Goal: Information Seeking & Learning: Learn about a topic

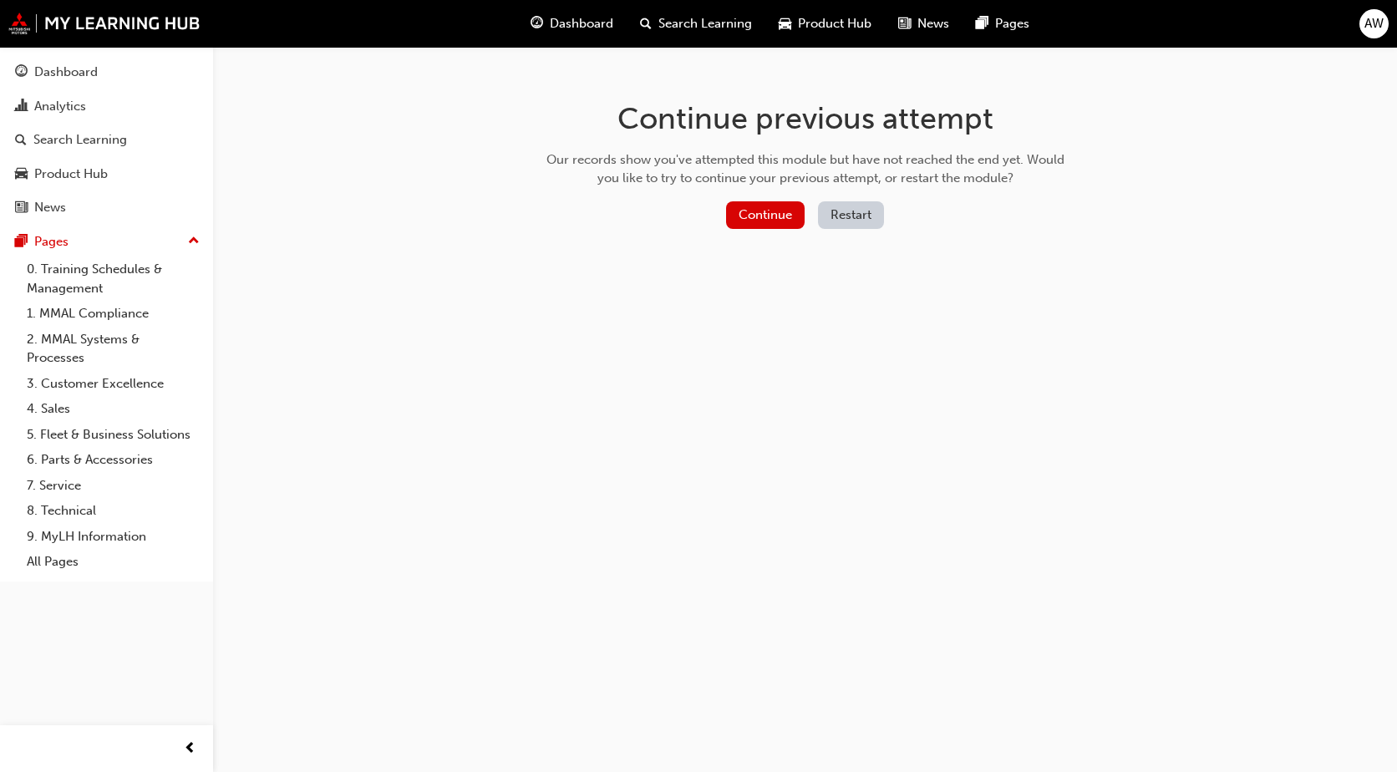
click at [745, 194] on div "Continue previous attempt Our records show you've attempted this module but hav…" at bounding box center [805, 168] width 543 height 242
click at [753, 203] on button "Continue" at bounding box center [765, 215] width 79 height 28
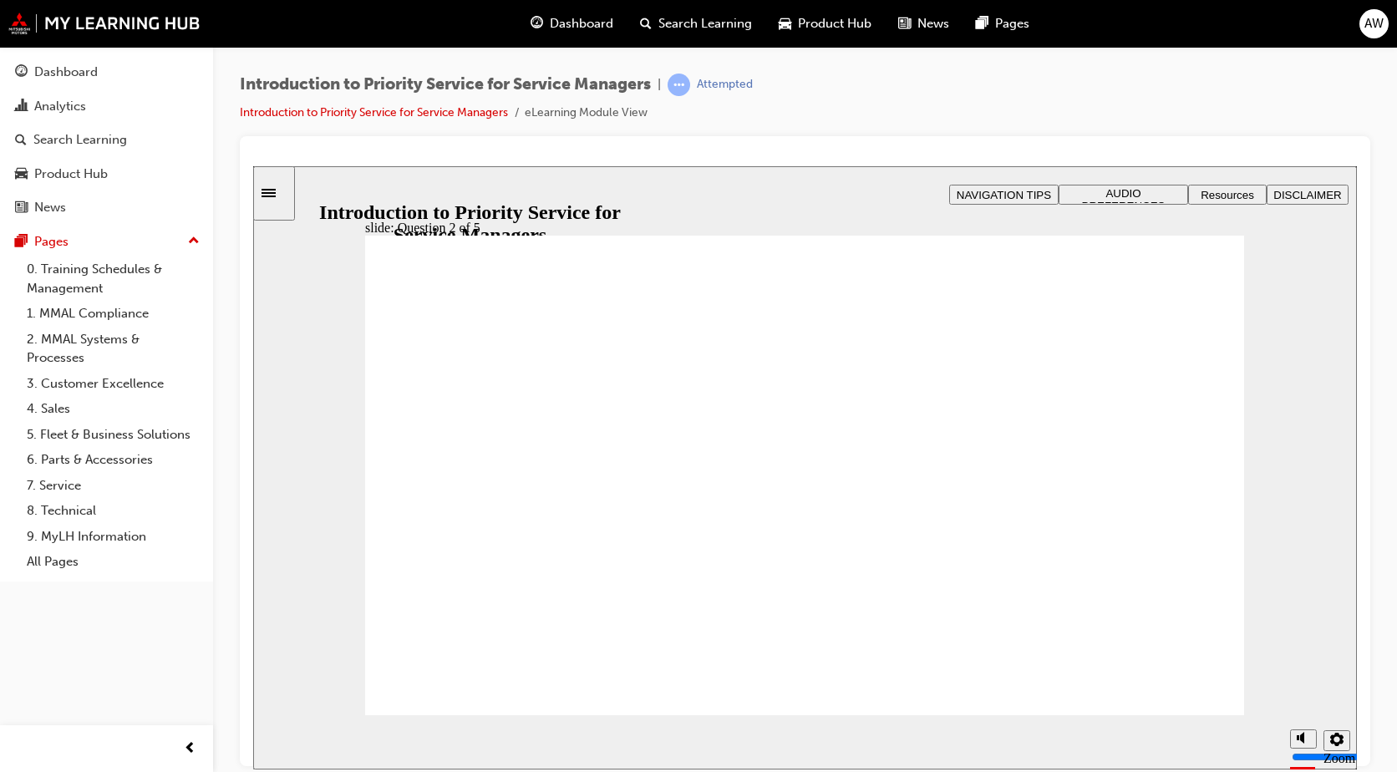
drag, startPoint x: 440, startPoint y: 598, endPoint x: 761, endPoint y: 485, distance: 340.1
drag, startPoint x: 803, startPoint y: 472, endPoint x: 773, endPoint y: 486, distance: 33.3
drag, startPoint x: 1156, startPoint y: 611, endPoint x: 1009, endPoint y: 556, distance: 157.8
drag, startPoint x: 1041, startPoint y: 572, endPoint x: 1147, endPoint y: 507, distance: 124.5
drag, startPoint x: 633, startPoint y: 612, endPoint x: 416, endPoint y: 501, distance: 243.3
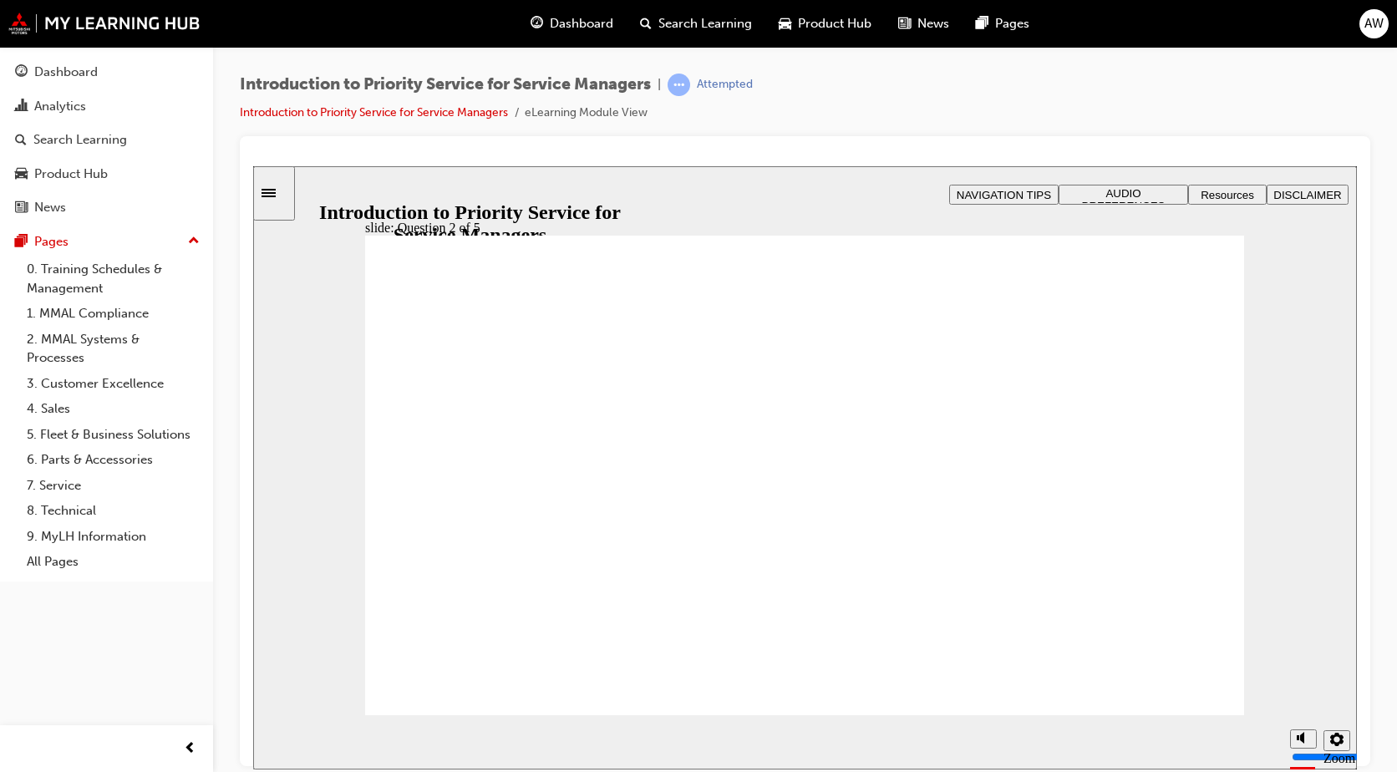
drag, startPoint x: 800, startPoint y: 593, endPoint x: 621, endPoint y: 507, distance: 198.4
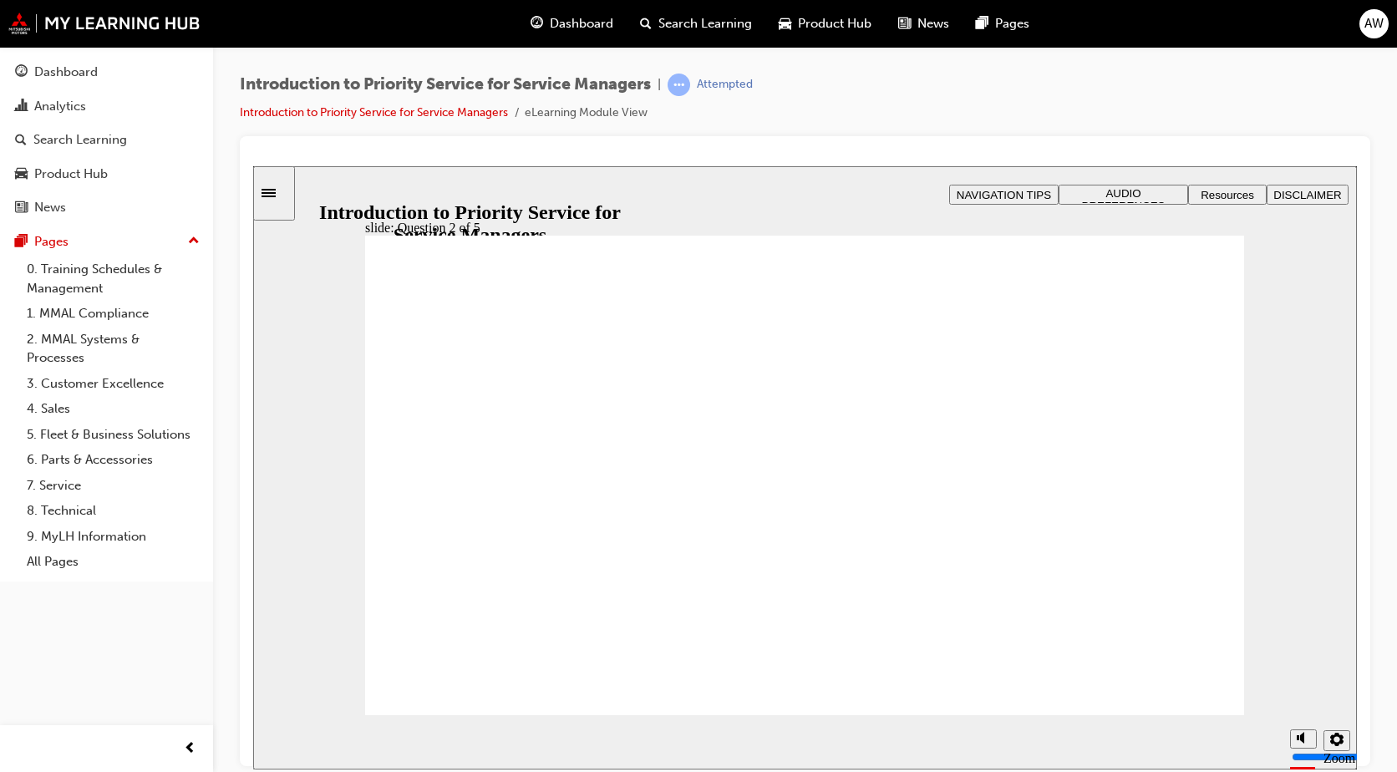
checkbox input "true"
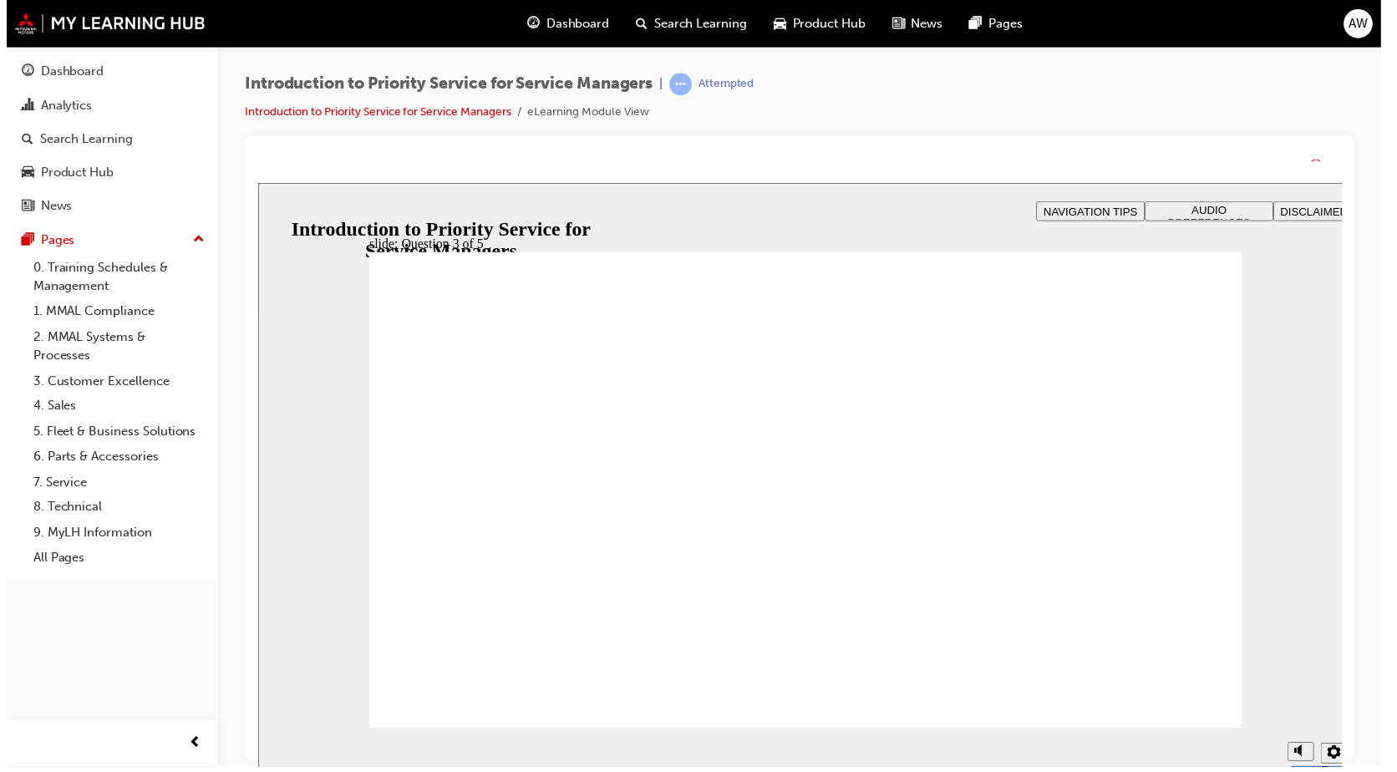
drag, startPoint x: 680, startPoint y: 586, endPoint x: 729, endPoint y: 602, distance: 51.0
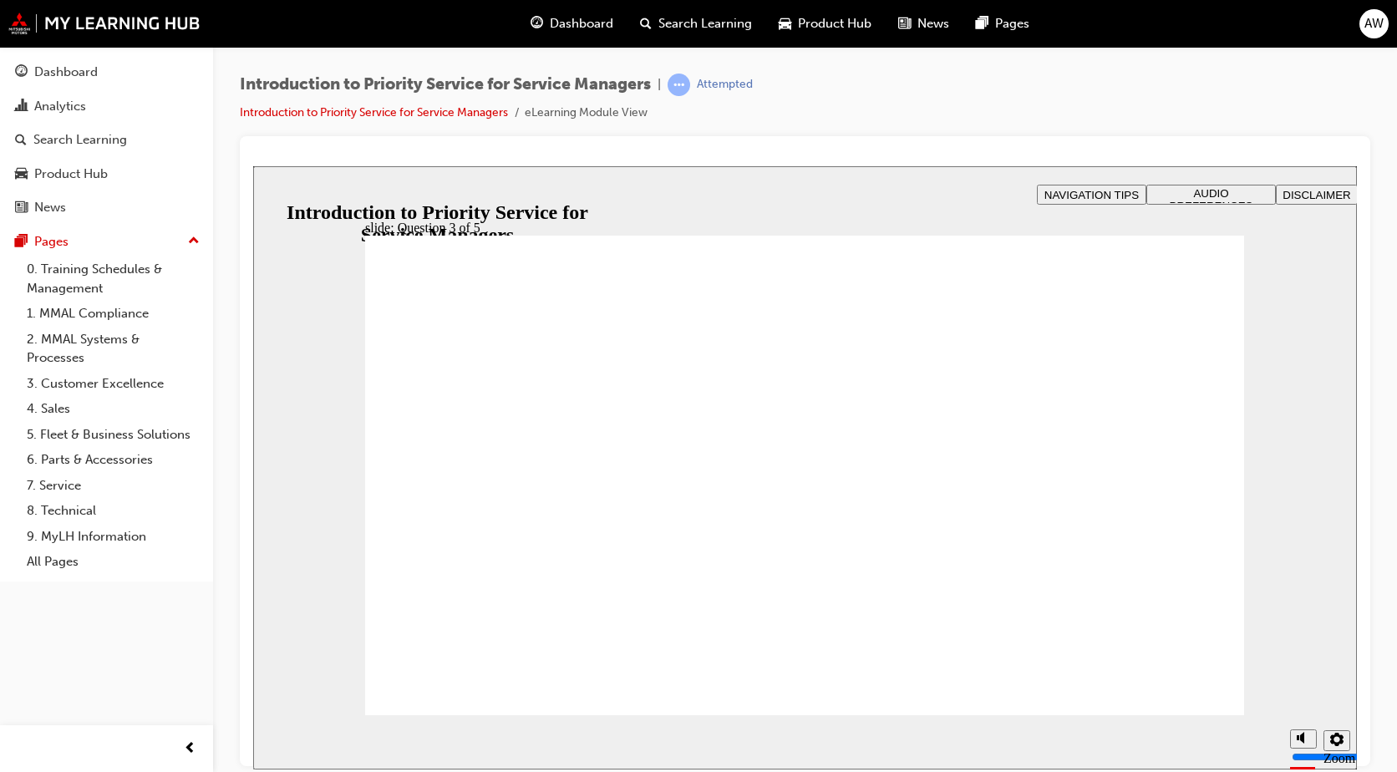
radio input "true"
radio input "false"
radio input "true"
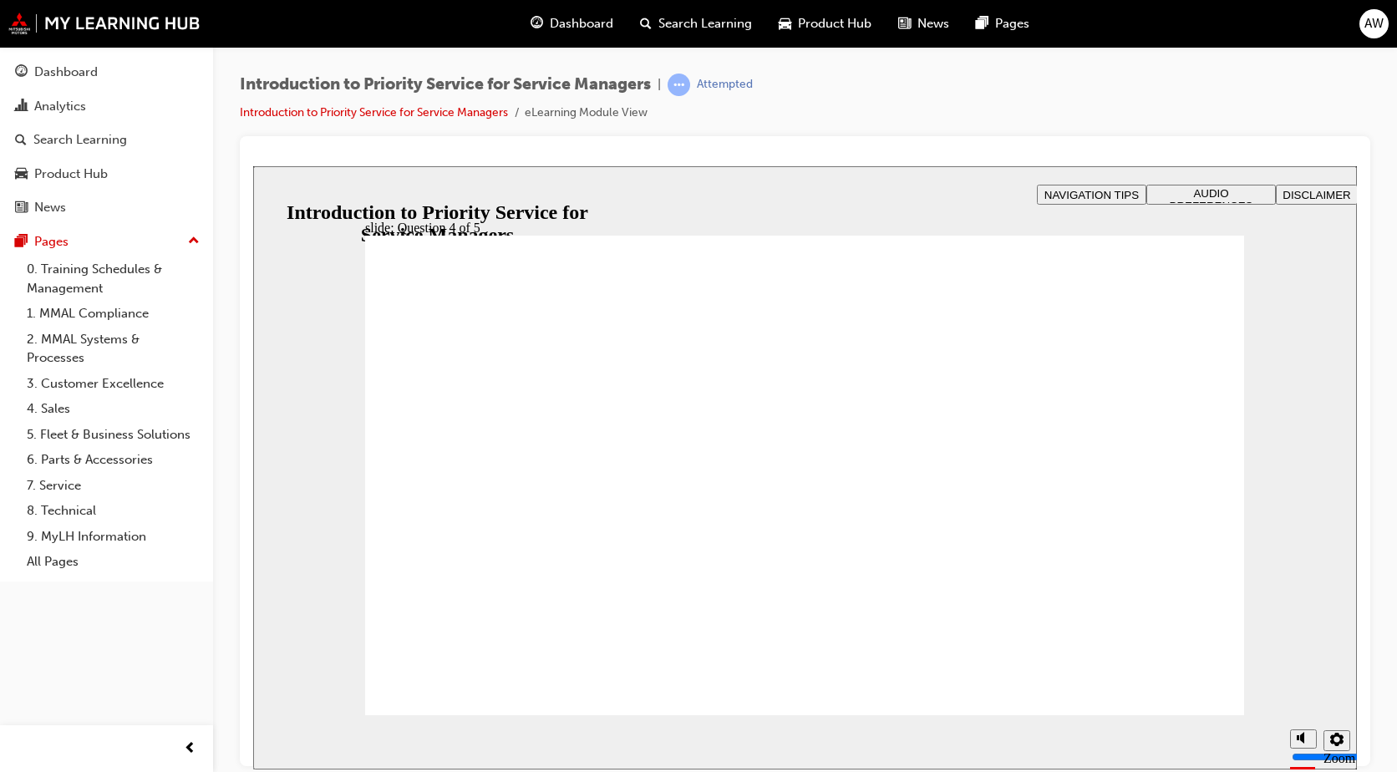
radio input "true"
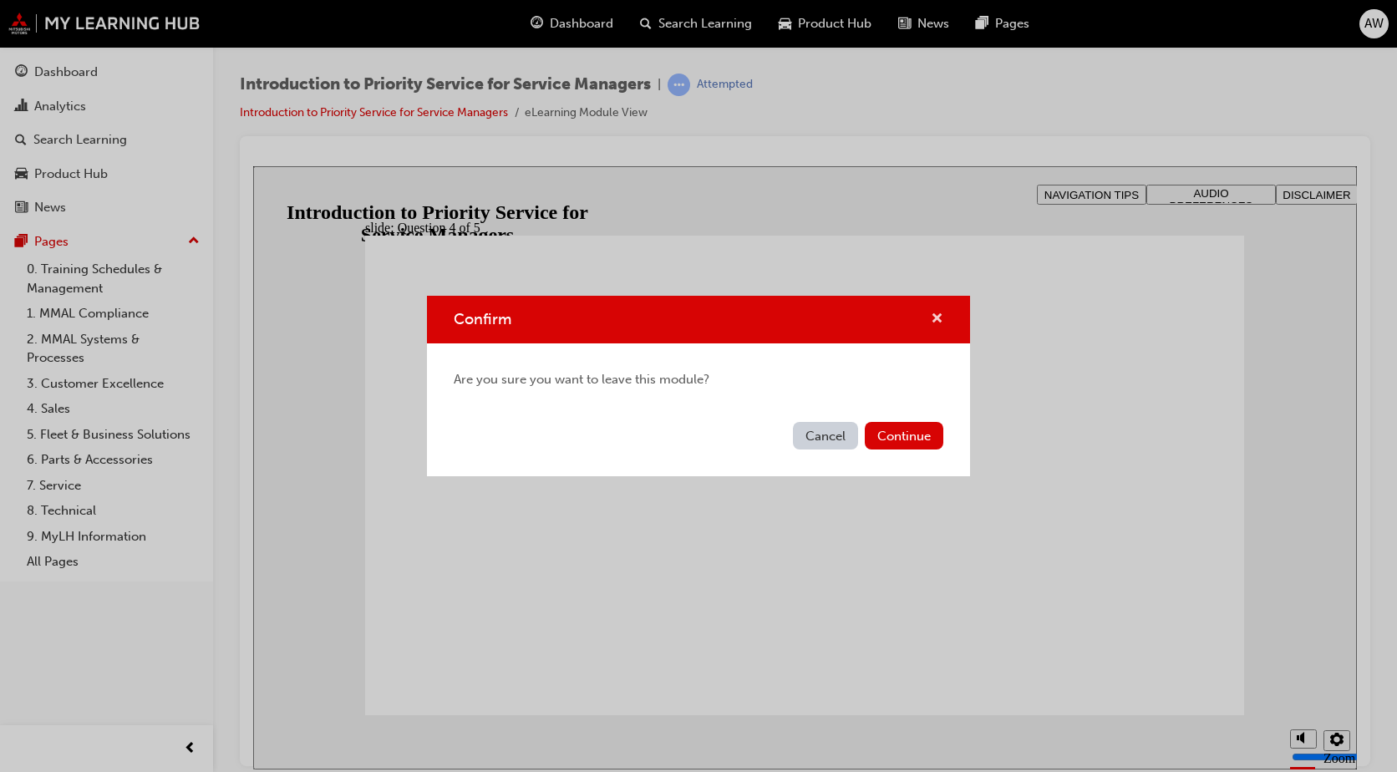
click at [933, 319] on span "cross-icon" at bounding box center [937, 320] width 13 height 15
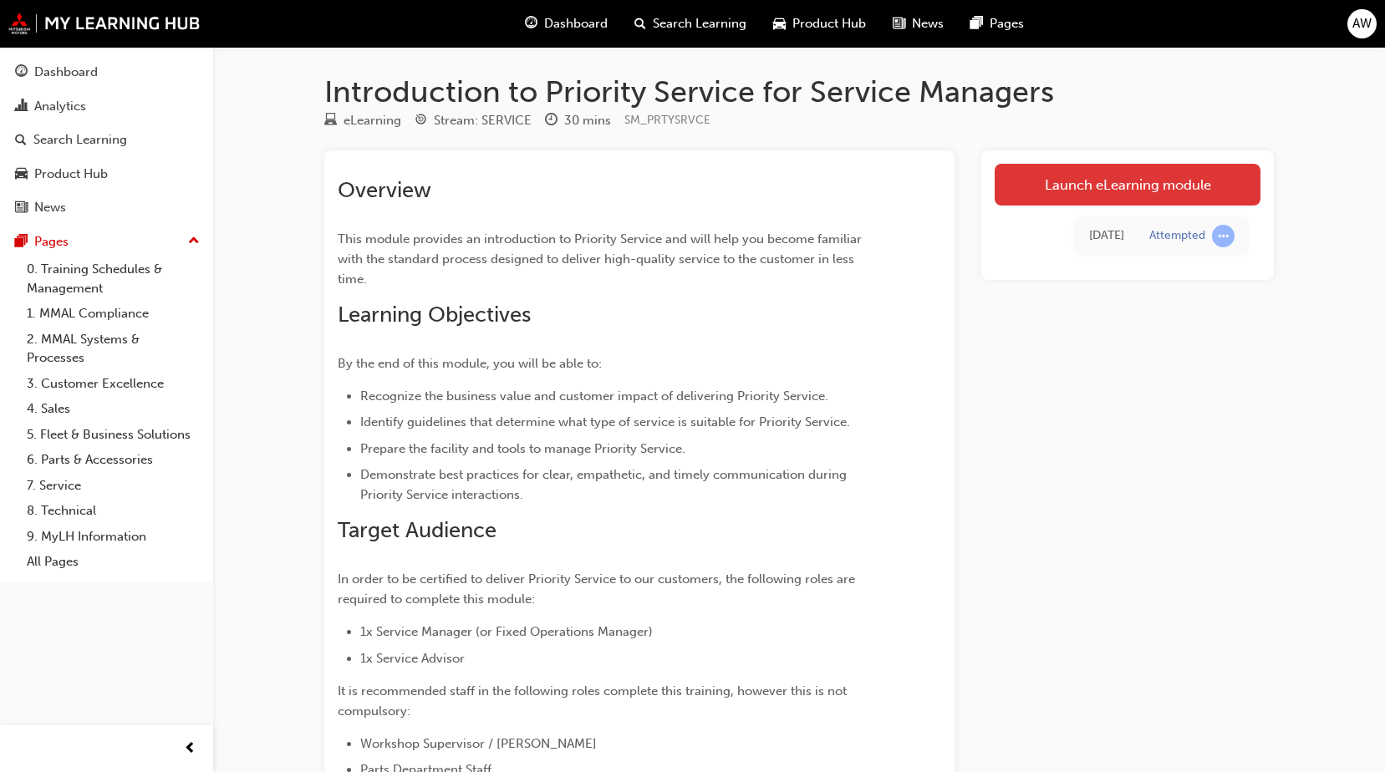
click at [1077, 184] on link "Launch eLearning module" at bounding box center [1127, 185] width 266 height 42
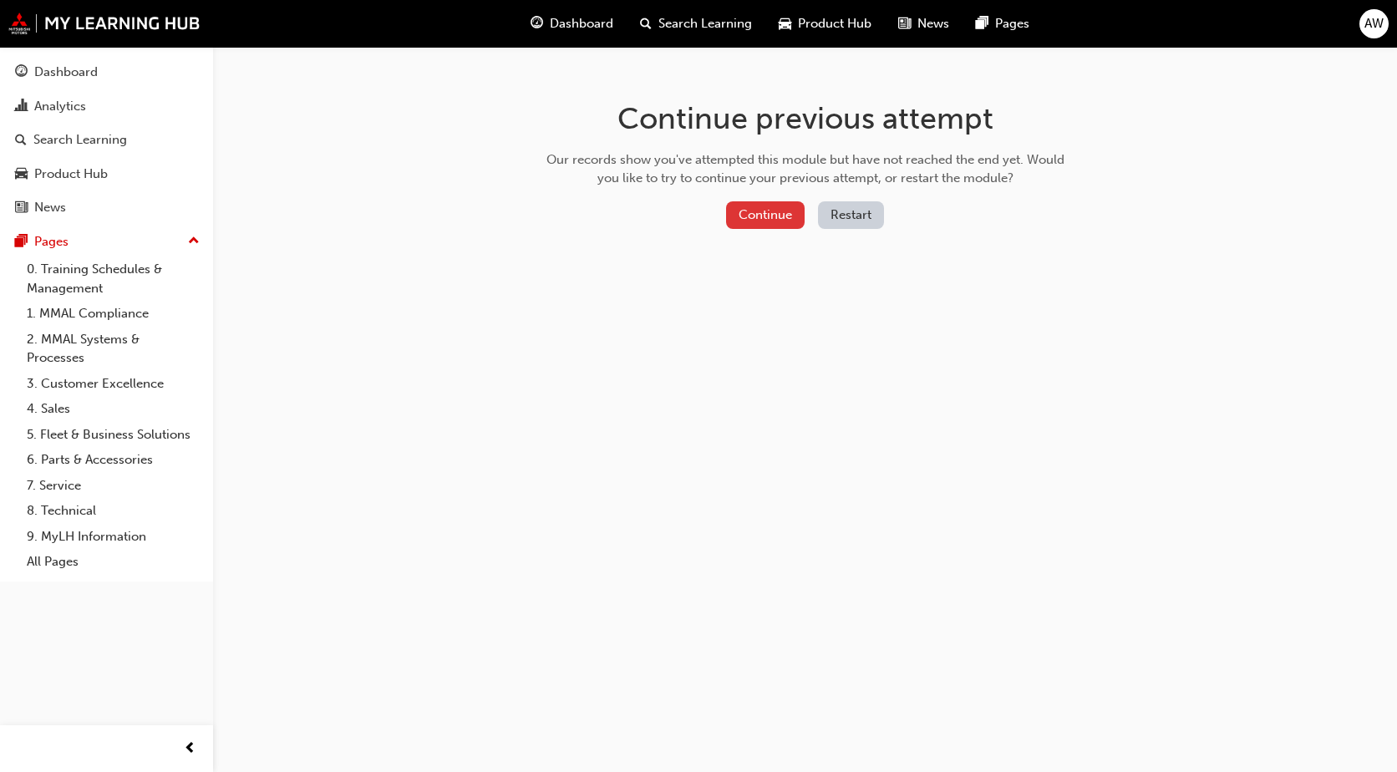
click at [756, 222] on button "Continue" at bounding box center [765, 215] width 79 height 28
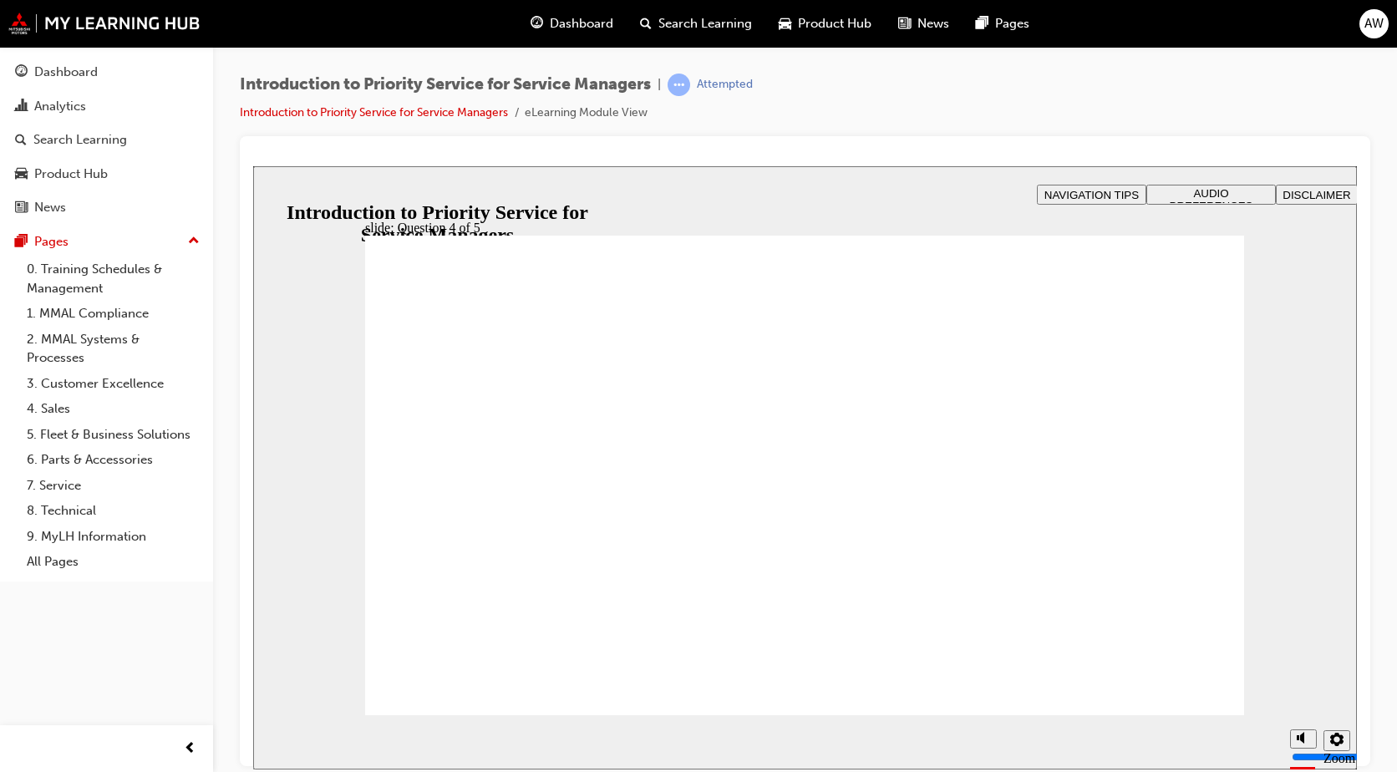
radio input "true"
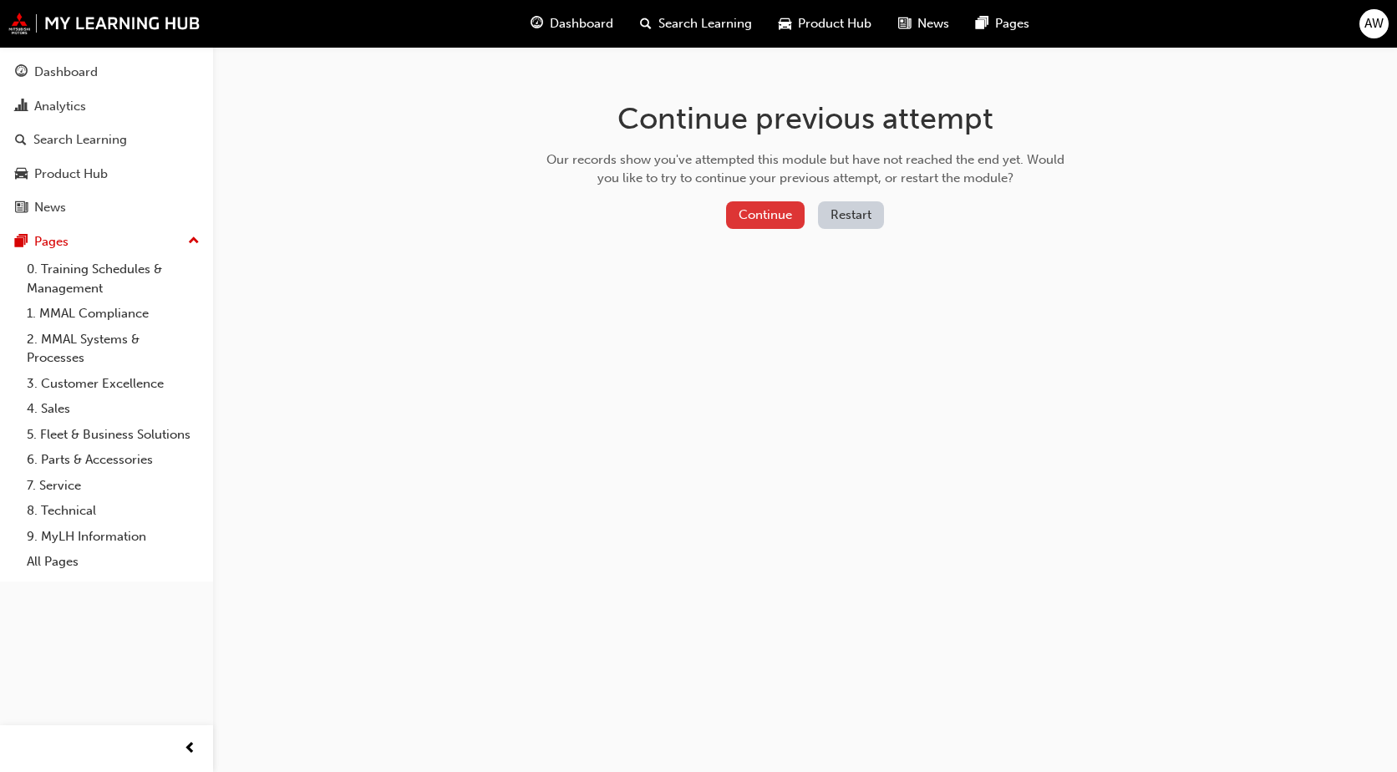
click at [763, 215] on button "Continue" at bounding box center [765, 215] width 79 height 28
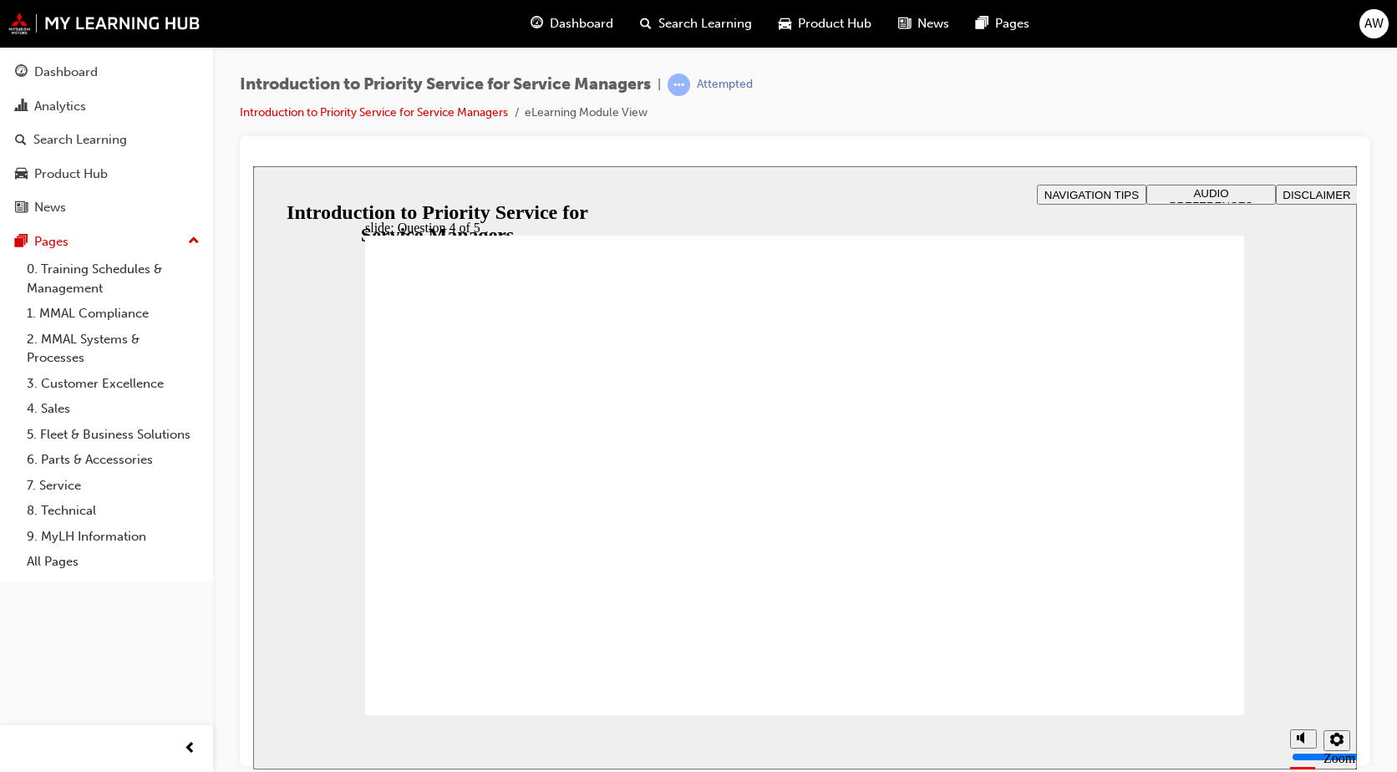
radio input "true"
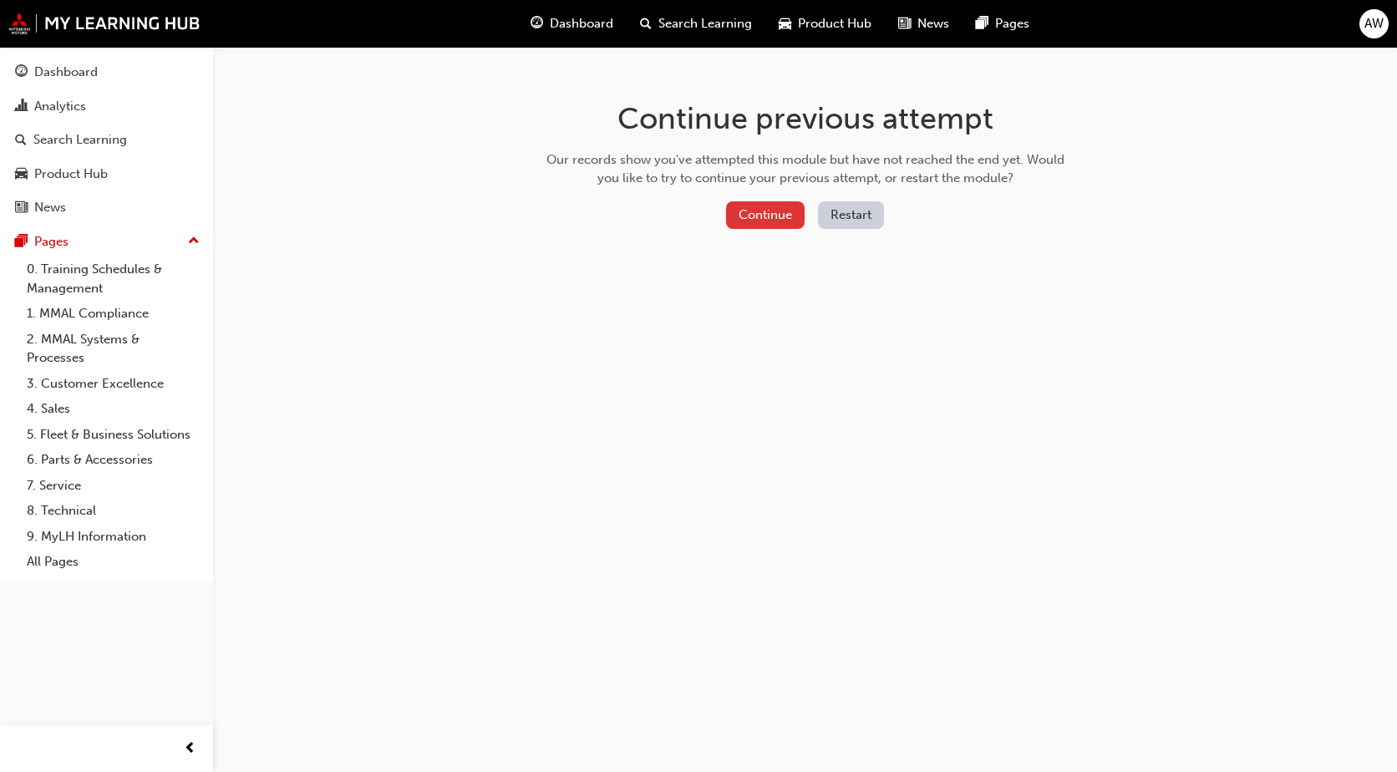
click at [739, 216] on button "Continue" at bounding box center [765, 215] width 79 height 28
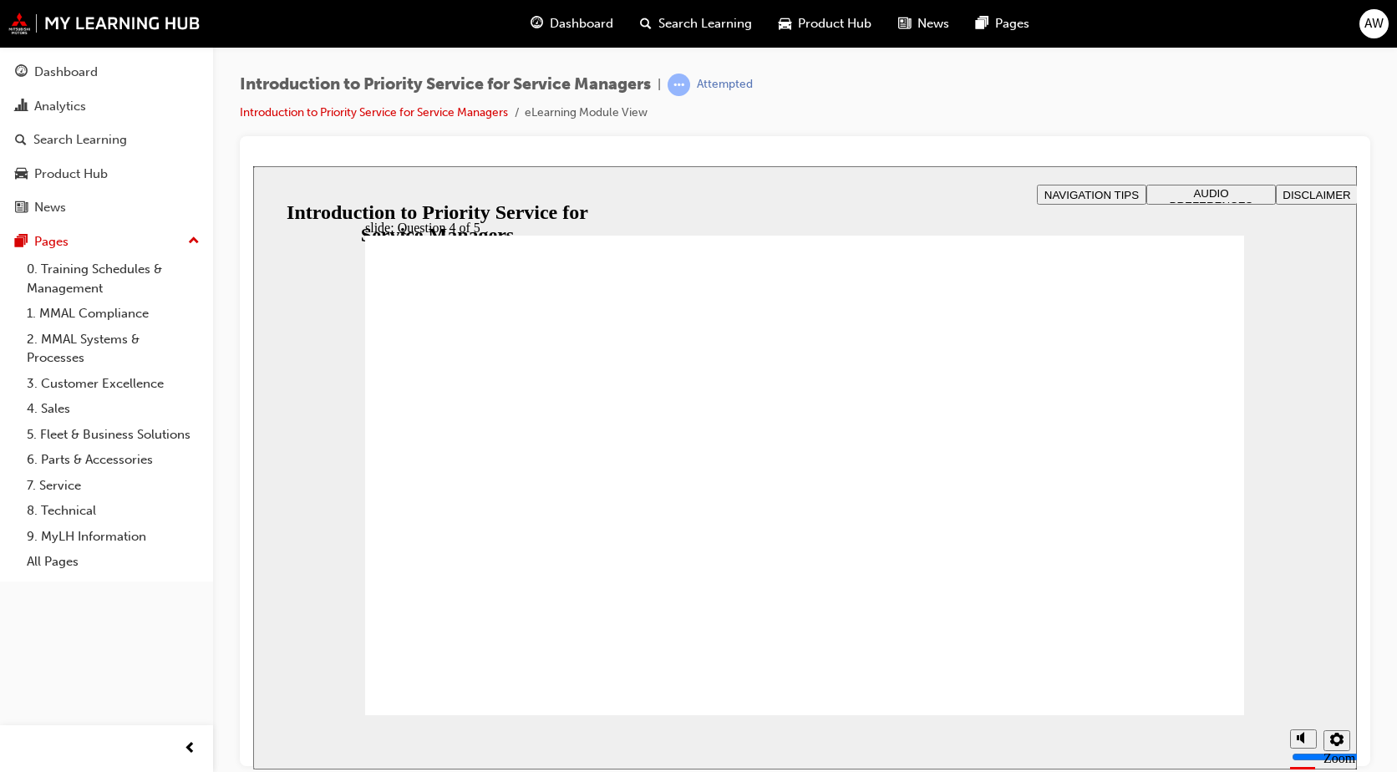
radio input "false"
radio input "true"
drag, startPoint x: 808, startPoint y: 406, endPoint x: 753, endPoint y: 429, distance: 59.9
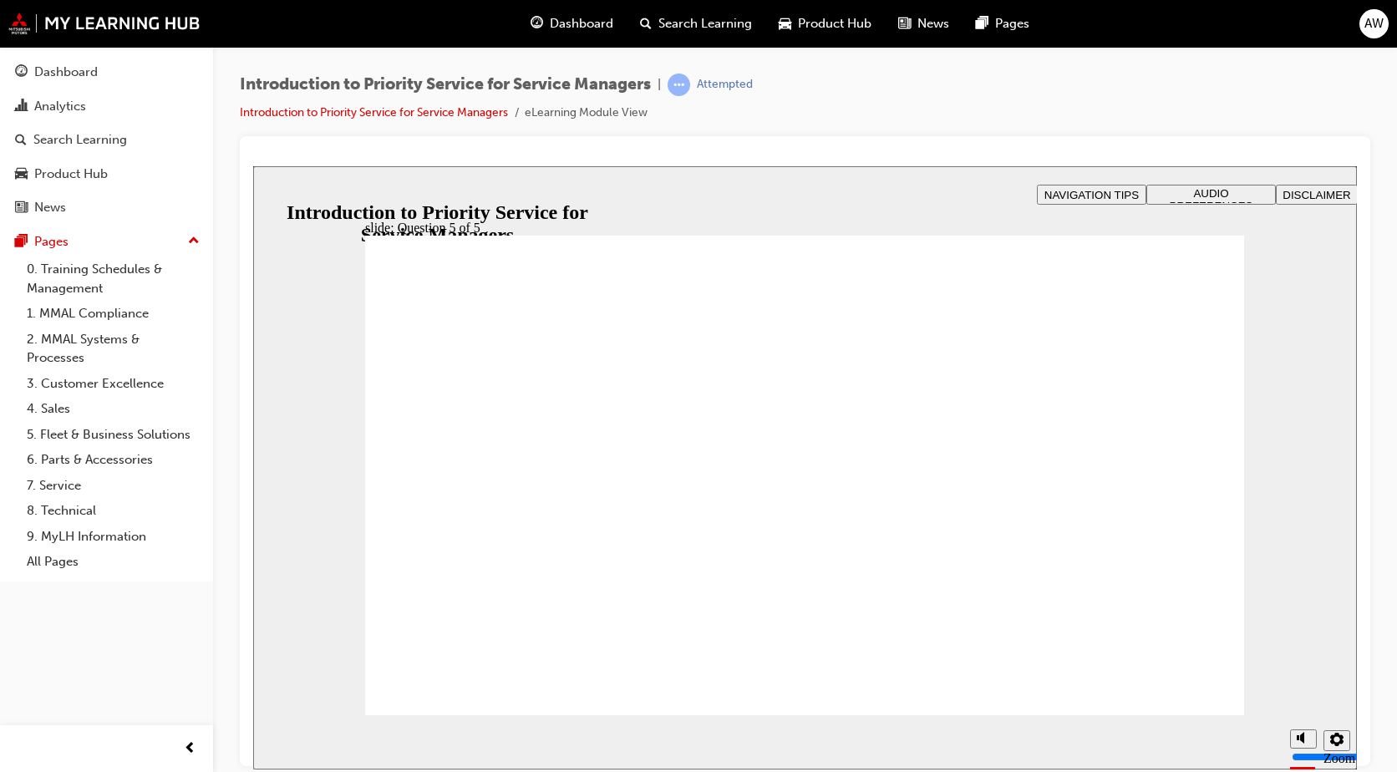
radio input "false"
radio input "true"
drag, startPoint x: 648, startPoint y: 464, endPoint x: 635, endPoint y: 419, distance: 47.1
radio input "false"
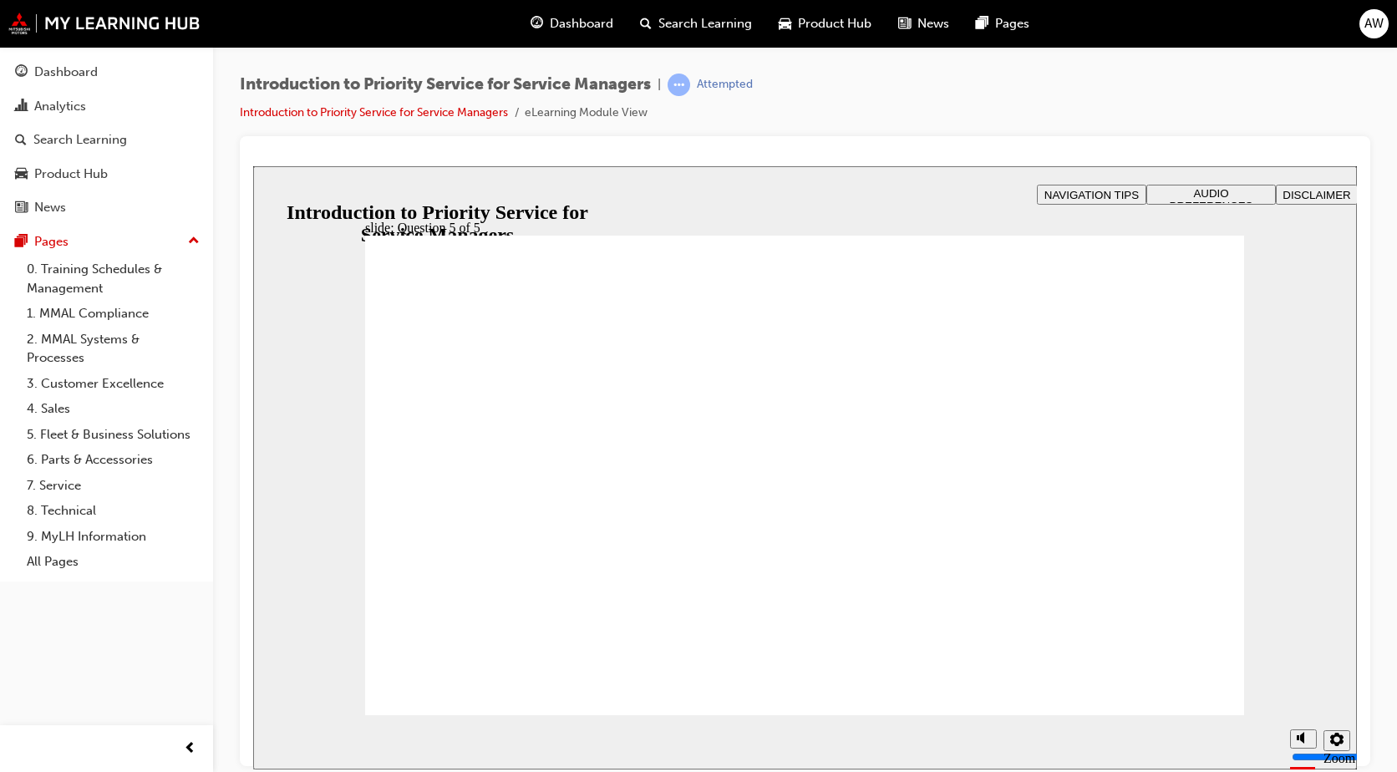
radio input "true"
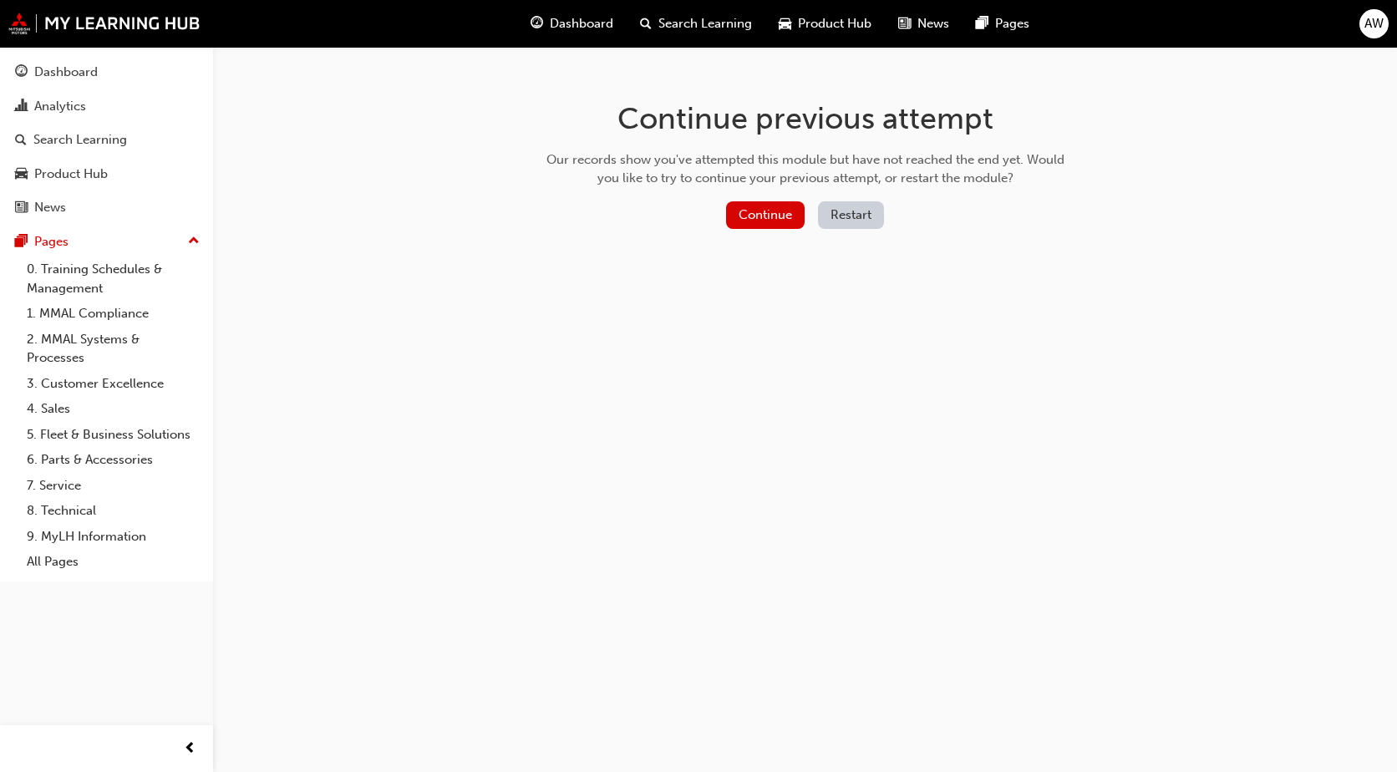
click at [790, 236] on div "Continue previous attempt Our records show you've attempted this module but hav…" at bounding box center [805, 168] width 543 height 242
click at [777, 231] on div "Continue Restart" at bounding box center [806, 218] width 530 height 34
click at [785, 218] on button "Continue" at bounding box center [765, 215] width 79 height 28
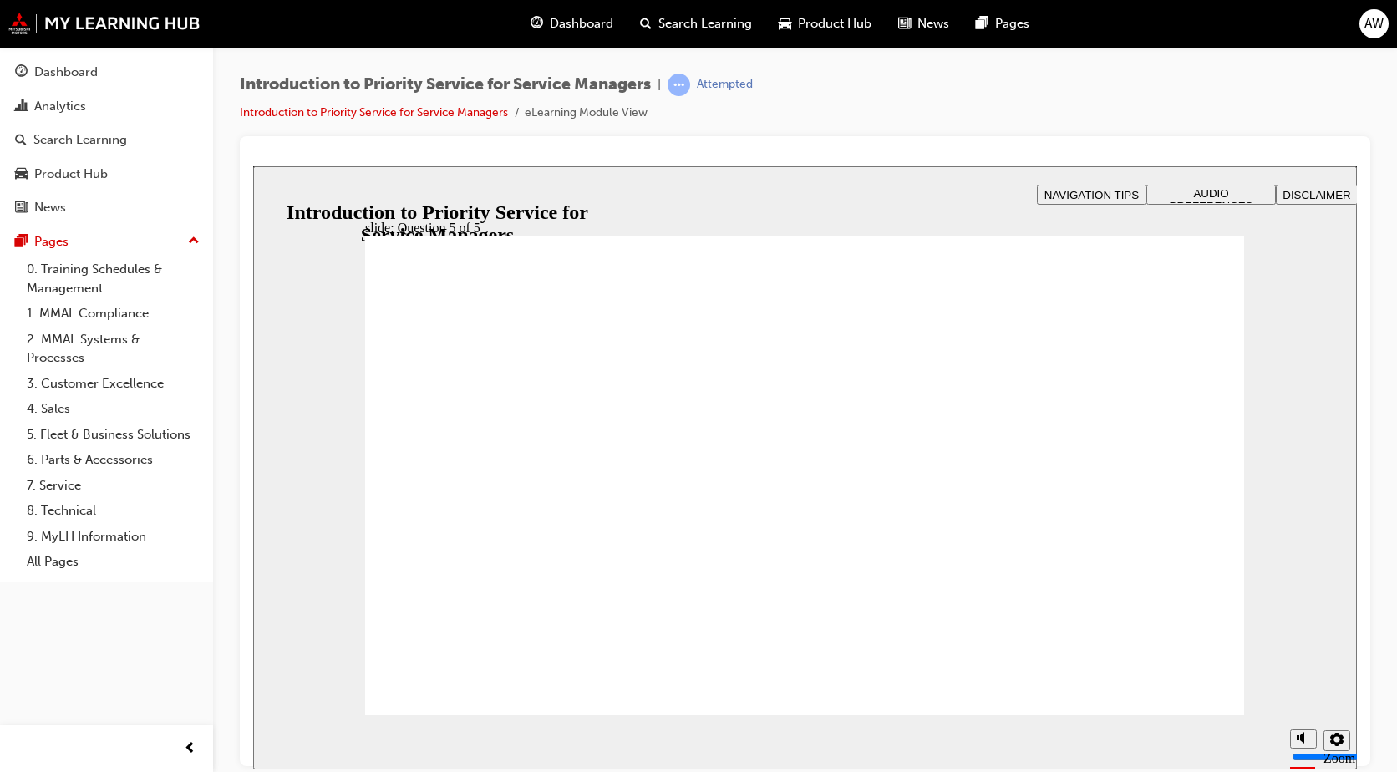
radio input "true"
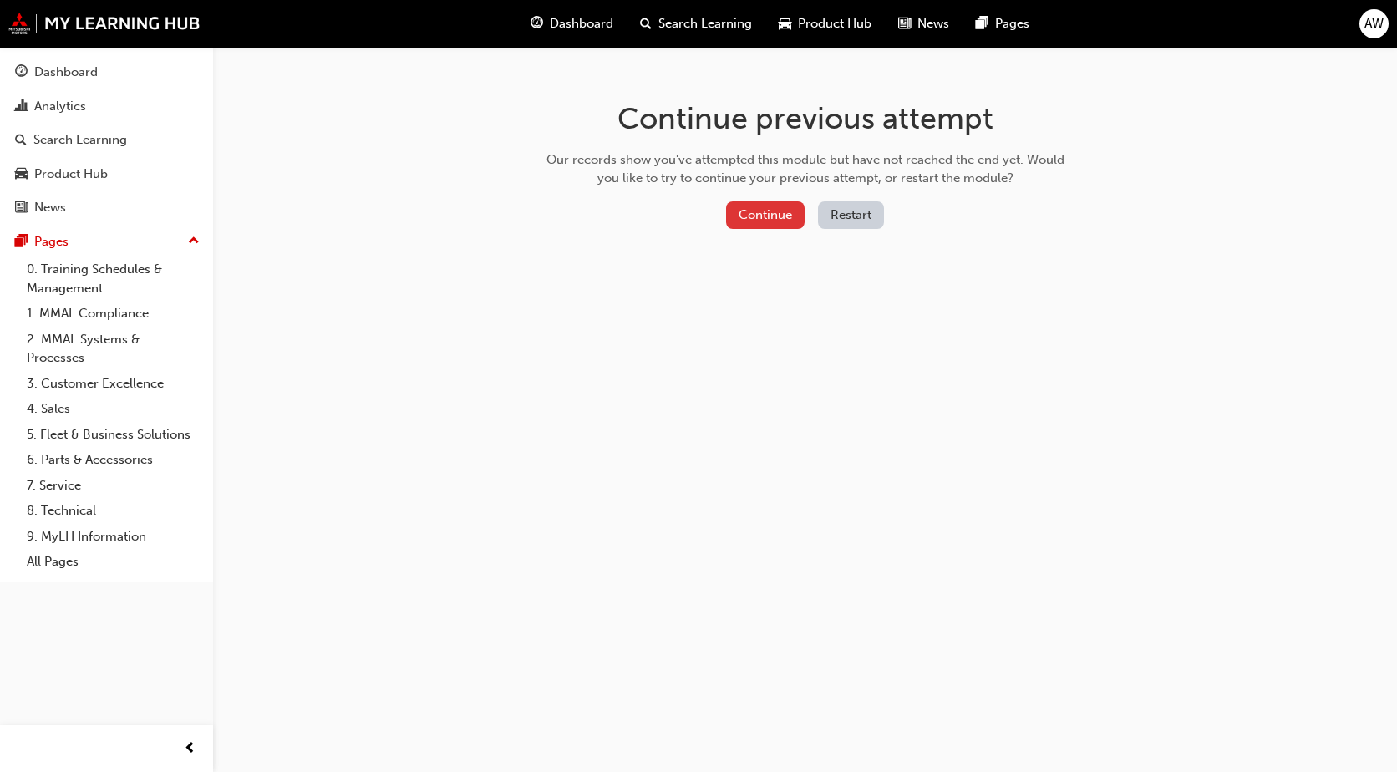
click at [784, 225] on button "Continue" at bounding box center [765, 215] width 79 height 28
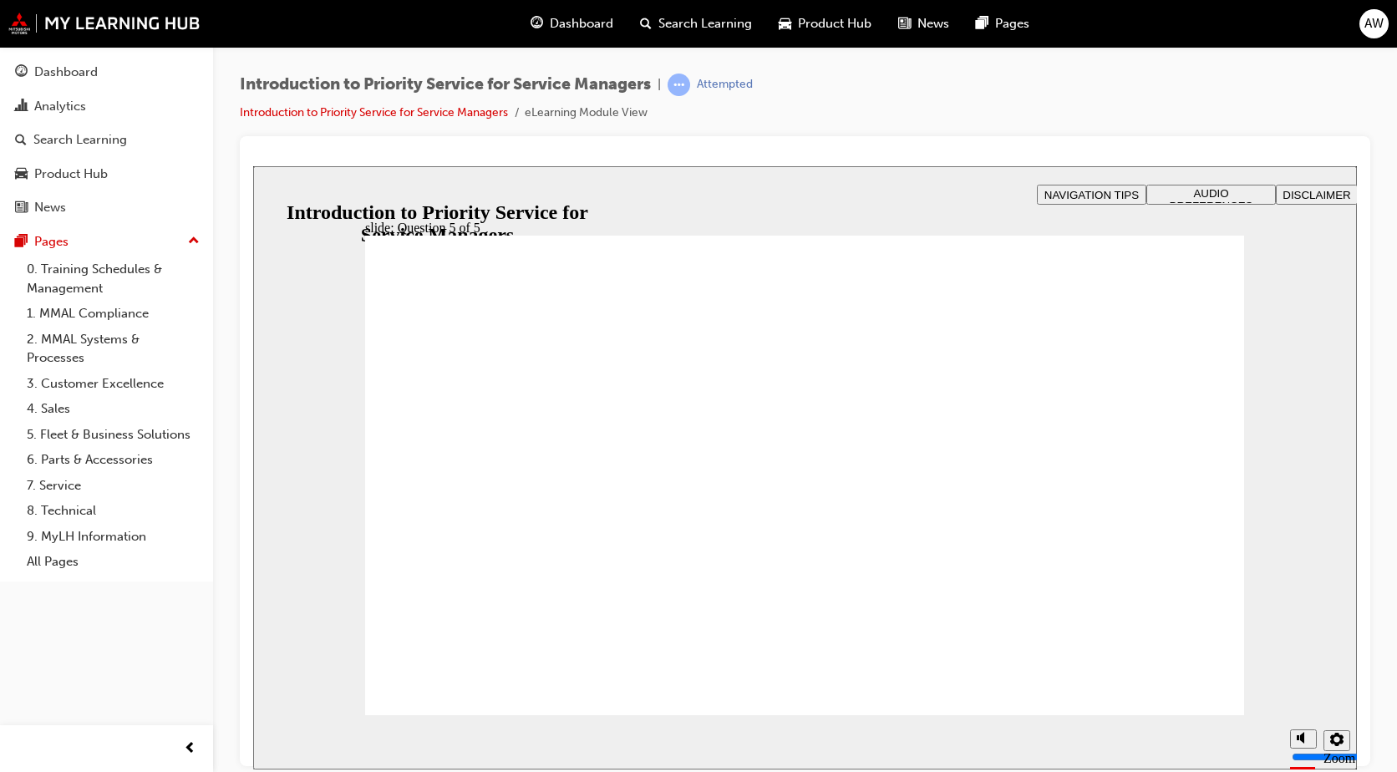
radio input "true"
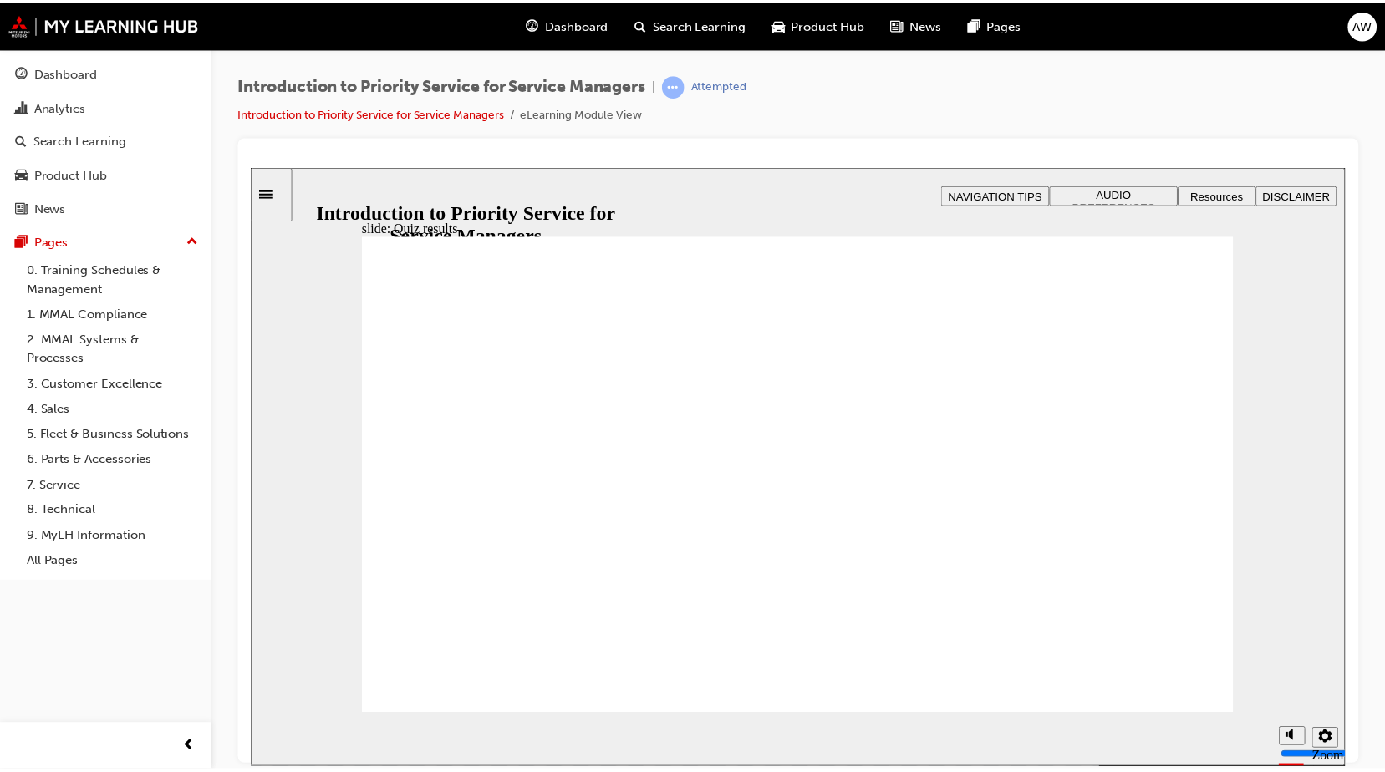
drag, startPoint x: 1203, startPoint y: 694, endPoint x: 1186, endPoint y: 709, distance: 23.1
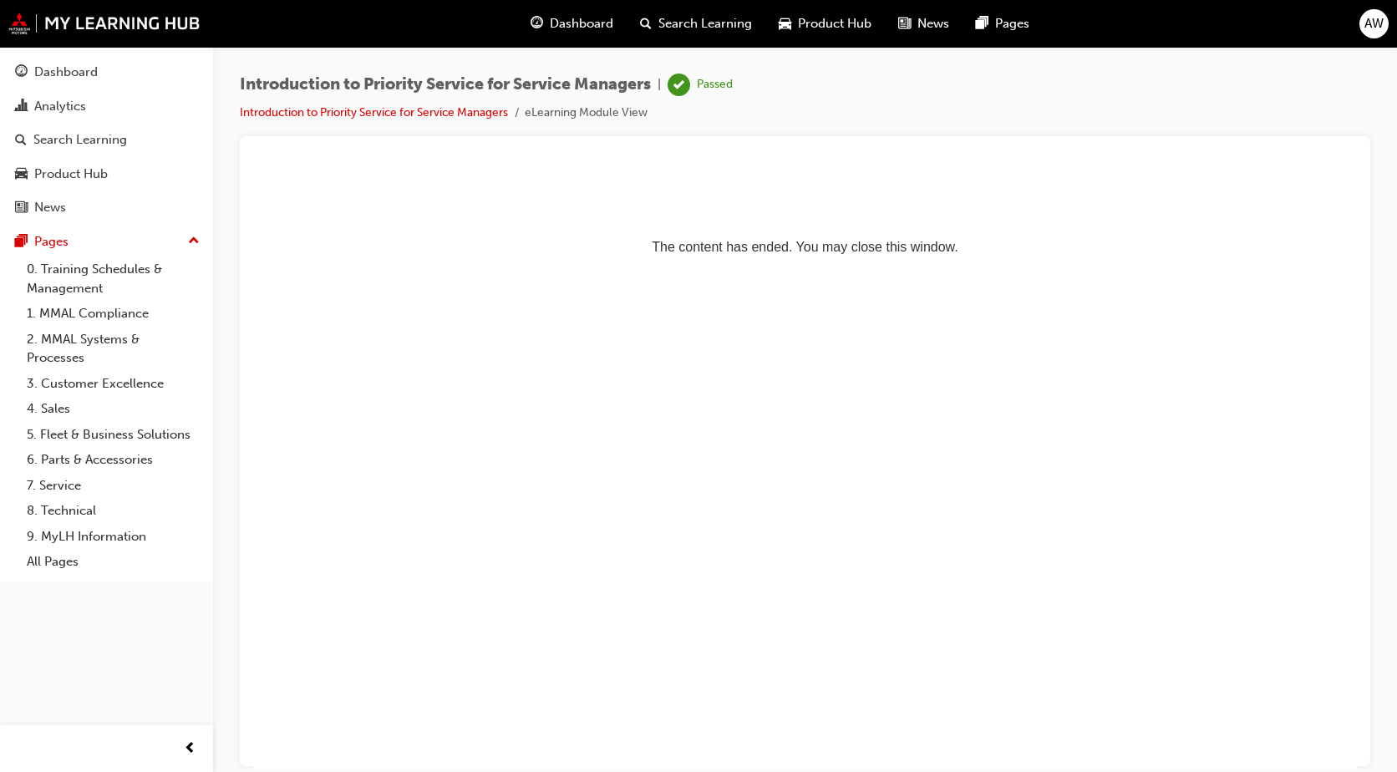
click at [800, 231] on p "The content has ended. You may close this window." at bounding box center [805, 216] width 1090 height 75
click at [129, 267] on link "0. Training Schedules & Management" at bounding box center [113, 279] width 186 height 44
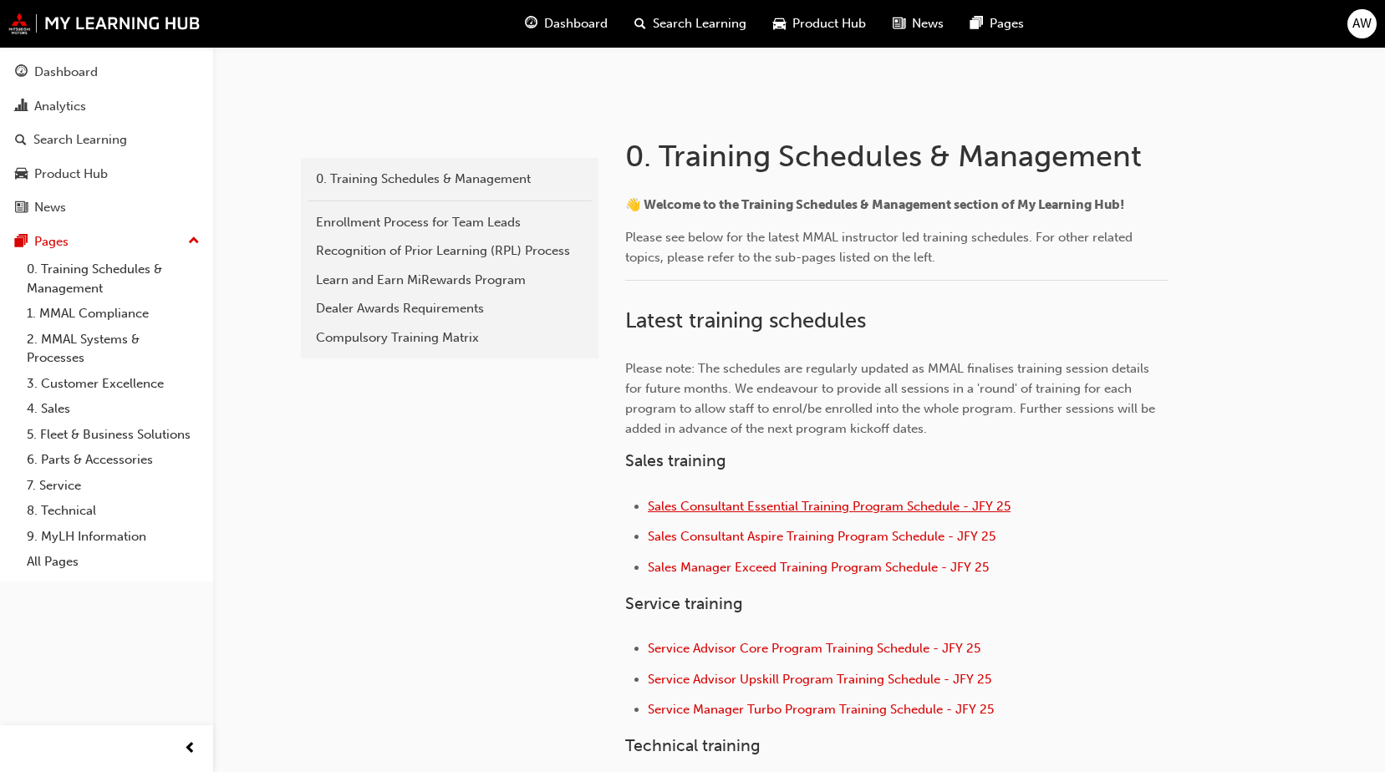
scroll to position [315, 0]
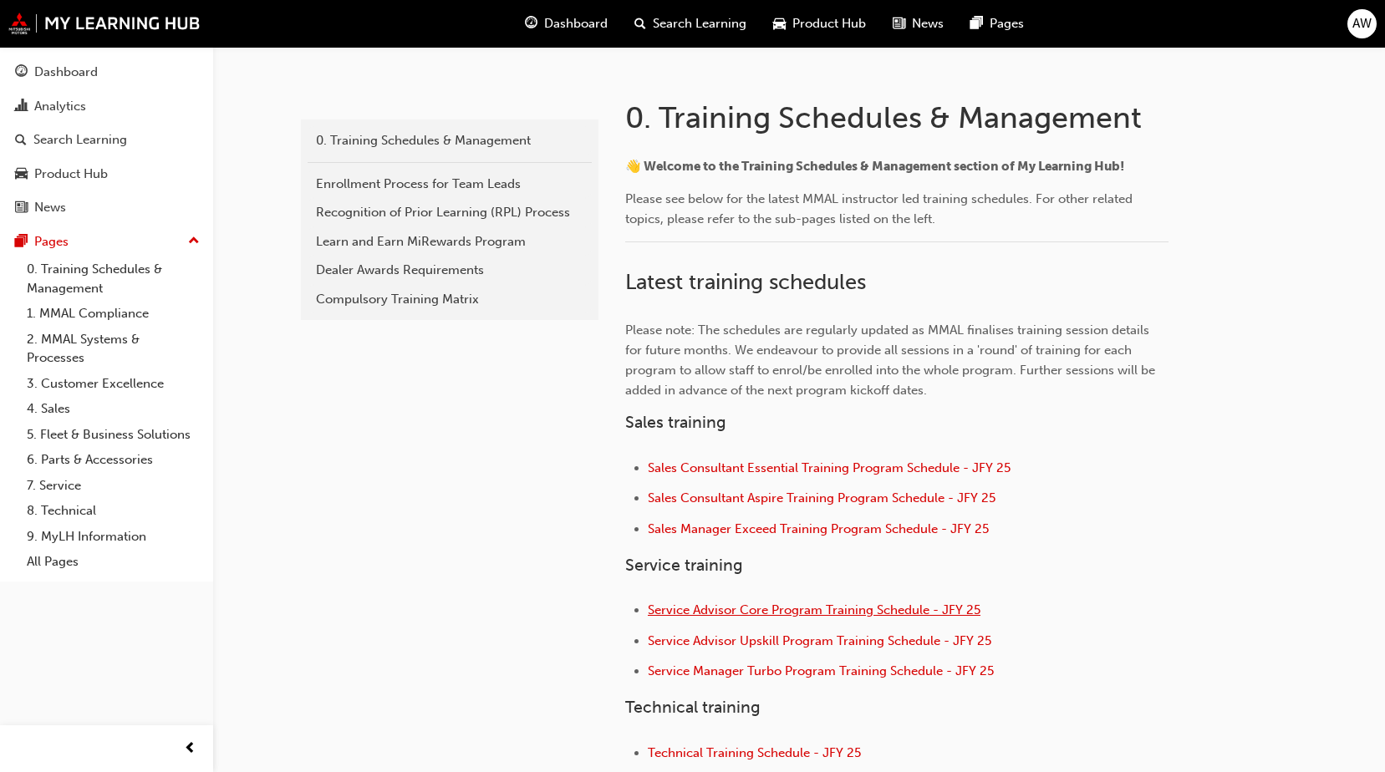
click at [805, 612] on span "Service Advisor Core Program Training Schedule - JFY 25" at bounding box center [814, 609] width 333 height 15
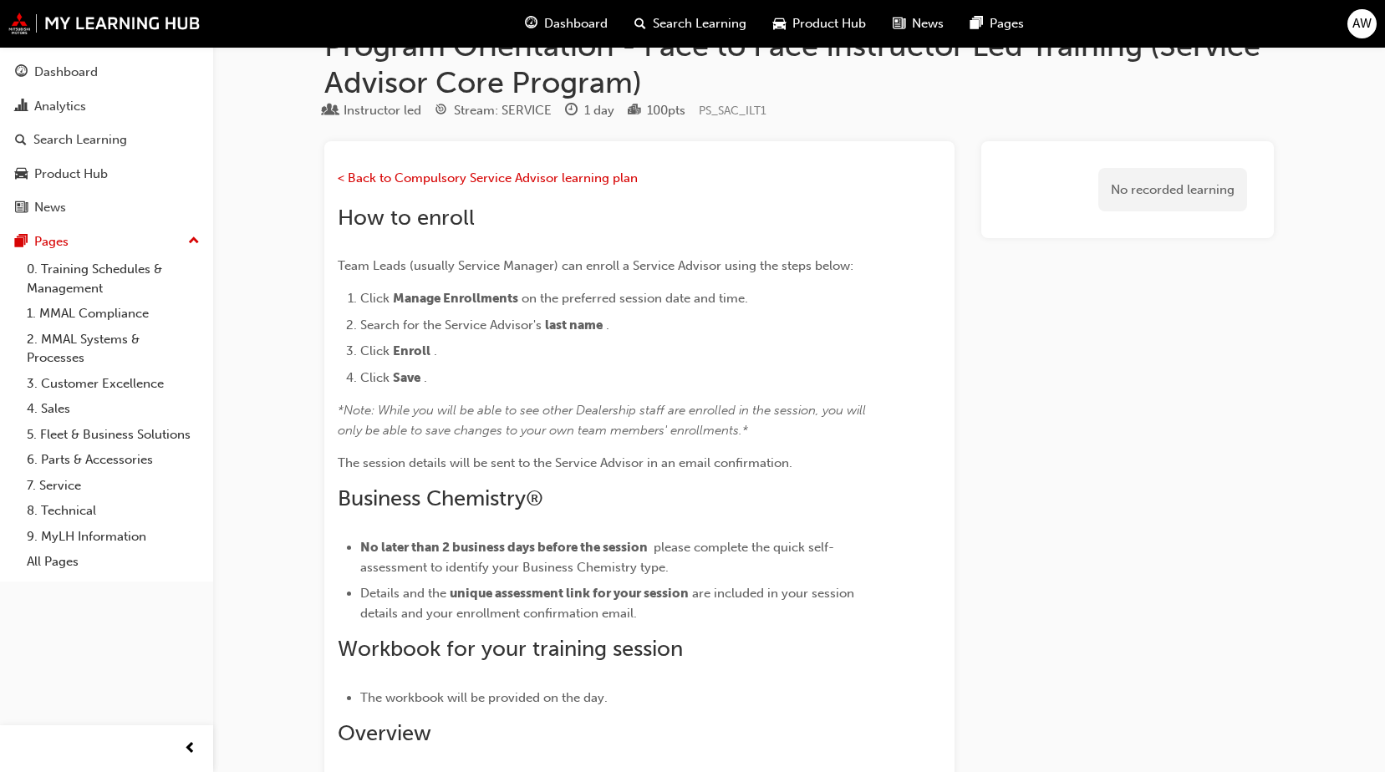
scroll to position [36, 0]
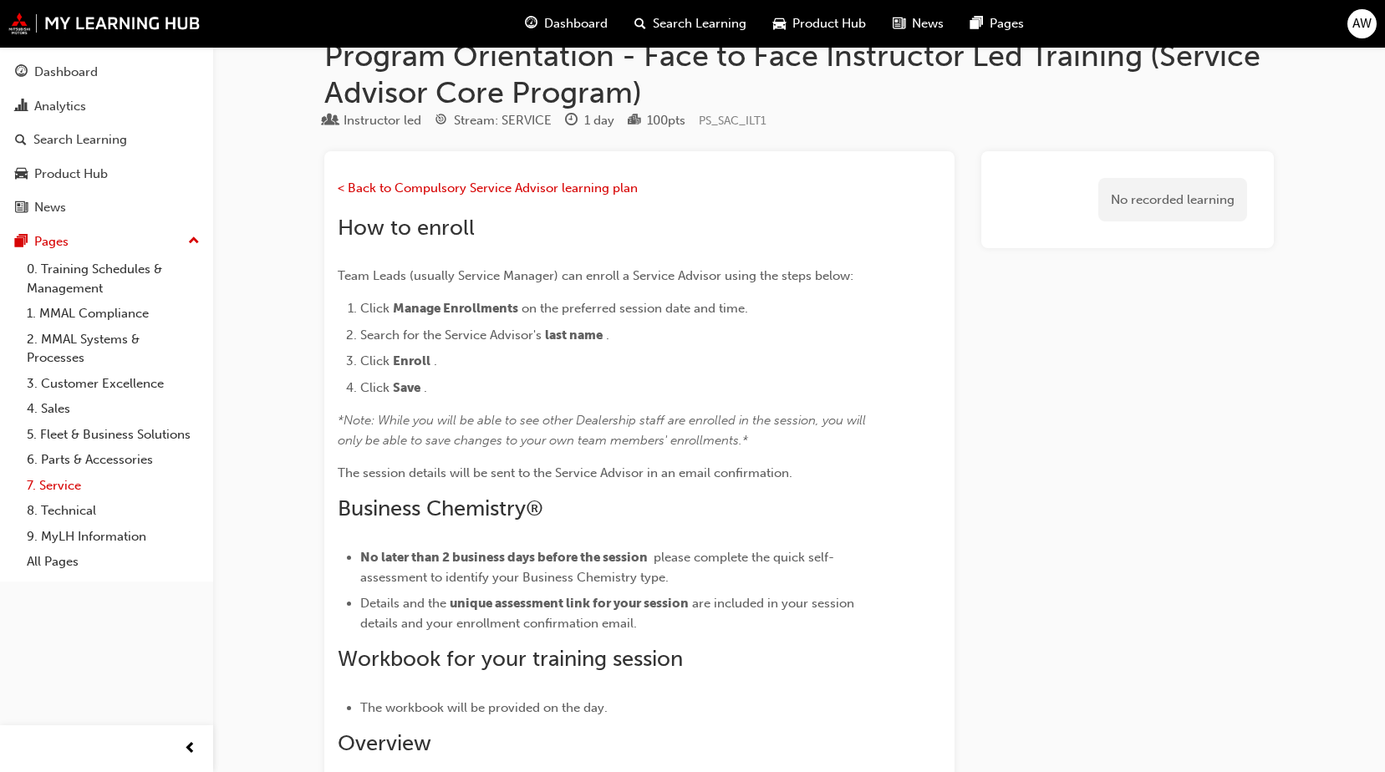
click at [79, 478] on link "7. Service" at bounding box center [113, 486] width 186 height 26
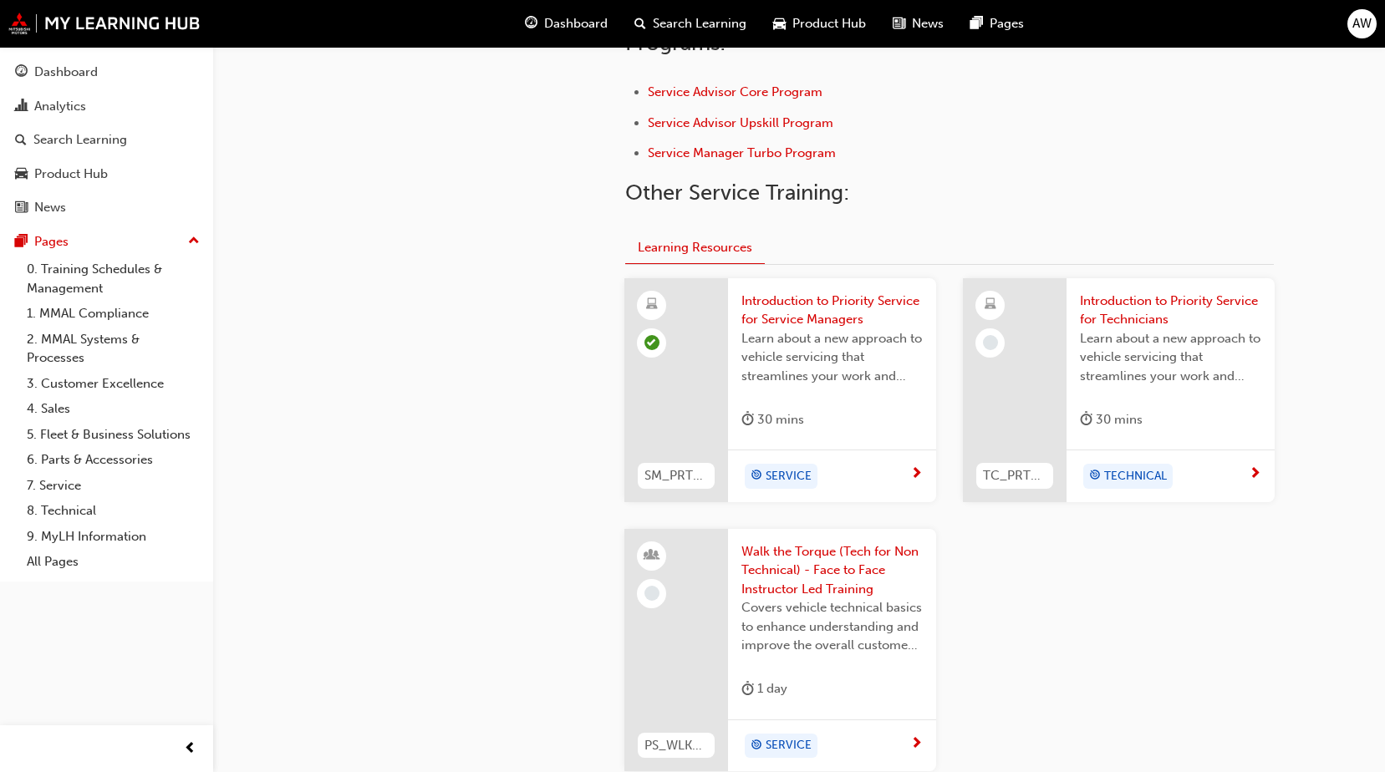
scroll to position [585, 0]
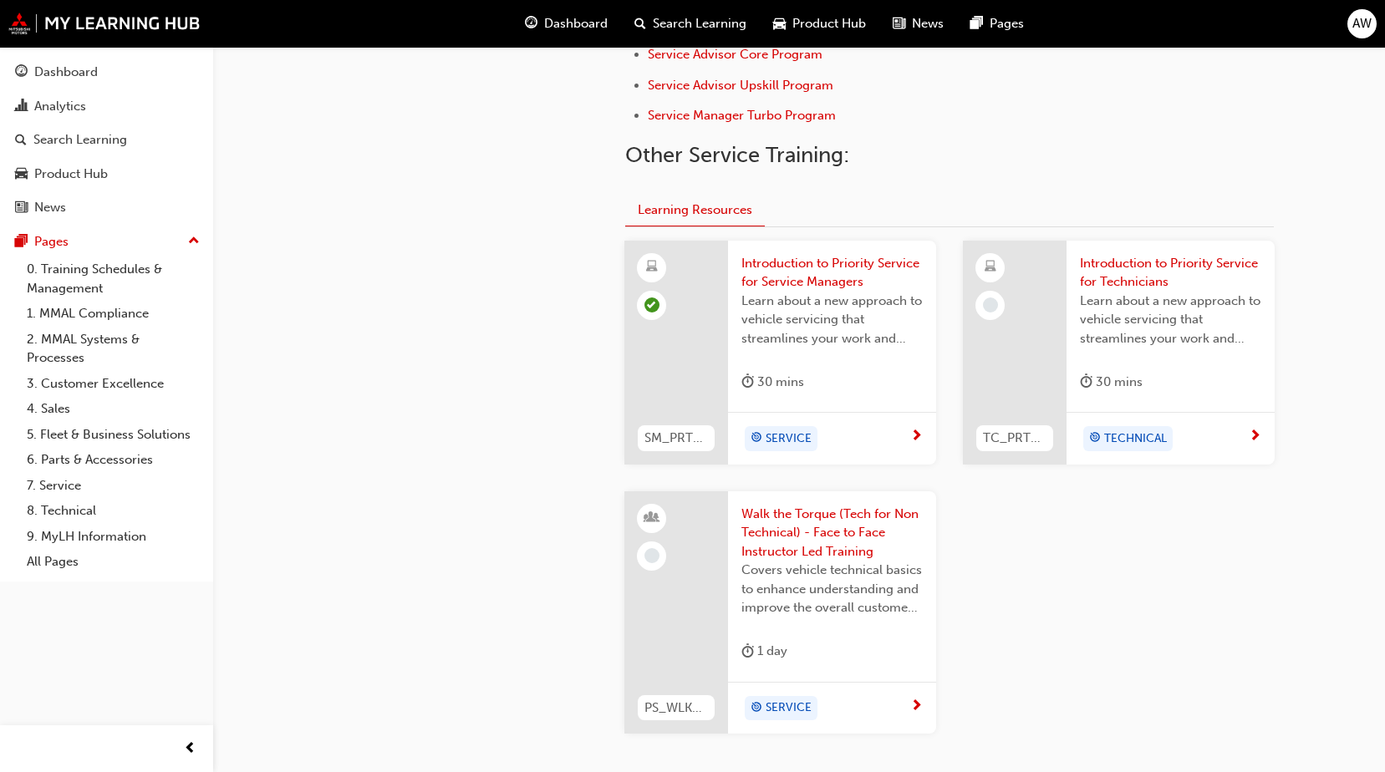
click at [872, 699] on div "SERVICE" at bounding box center [825, 708] width 169 height 25
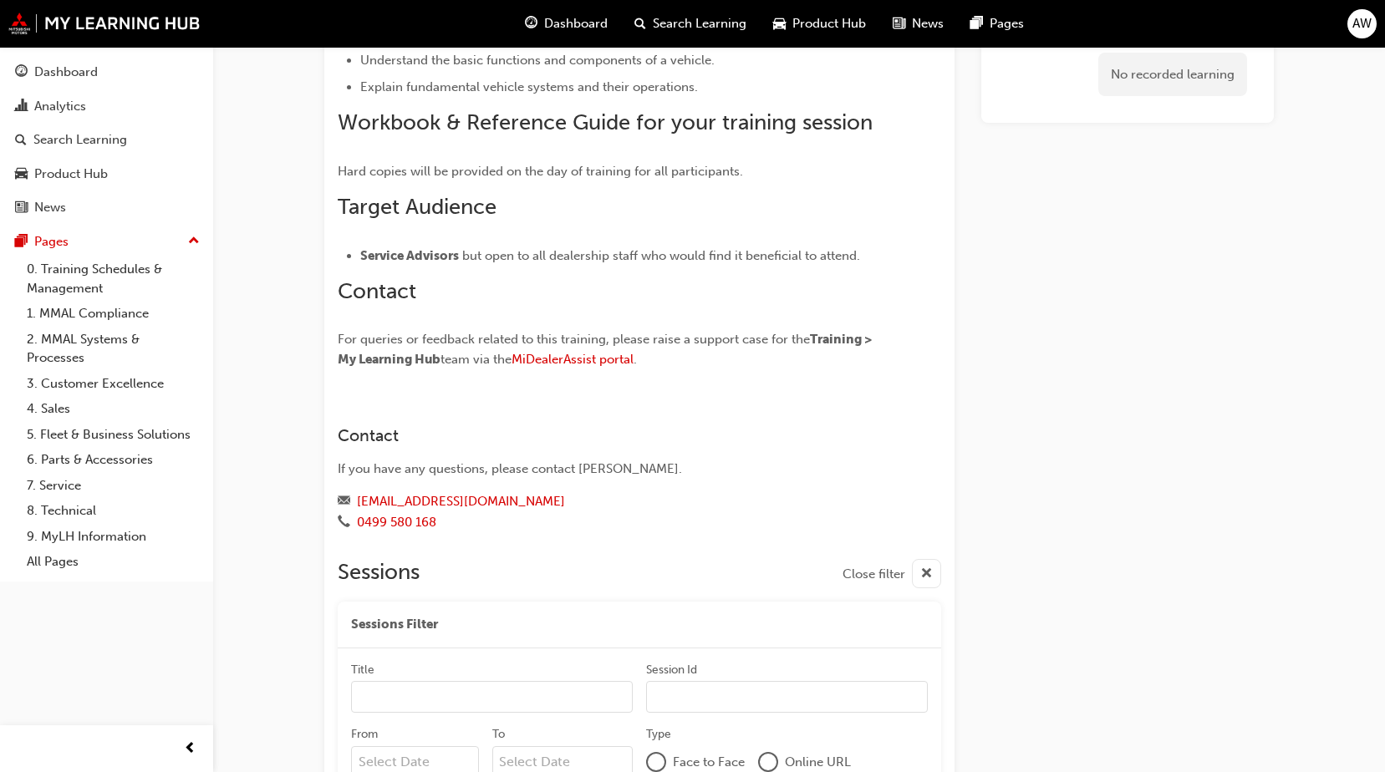
scroll to position [894, 0]
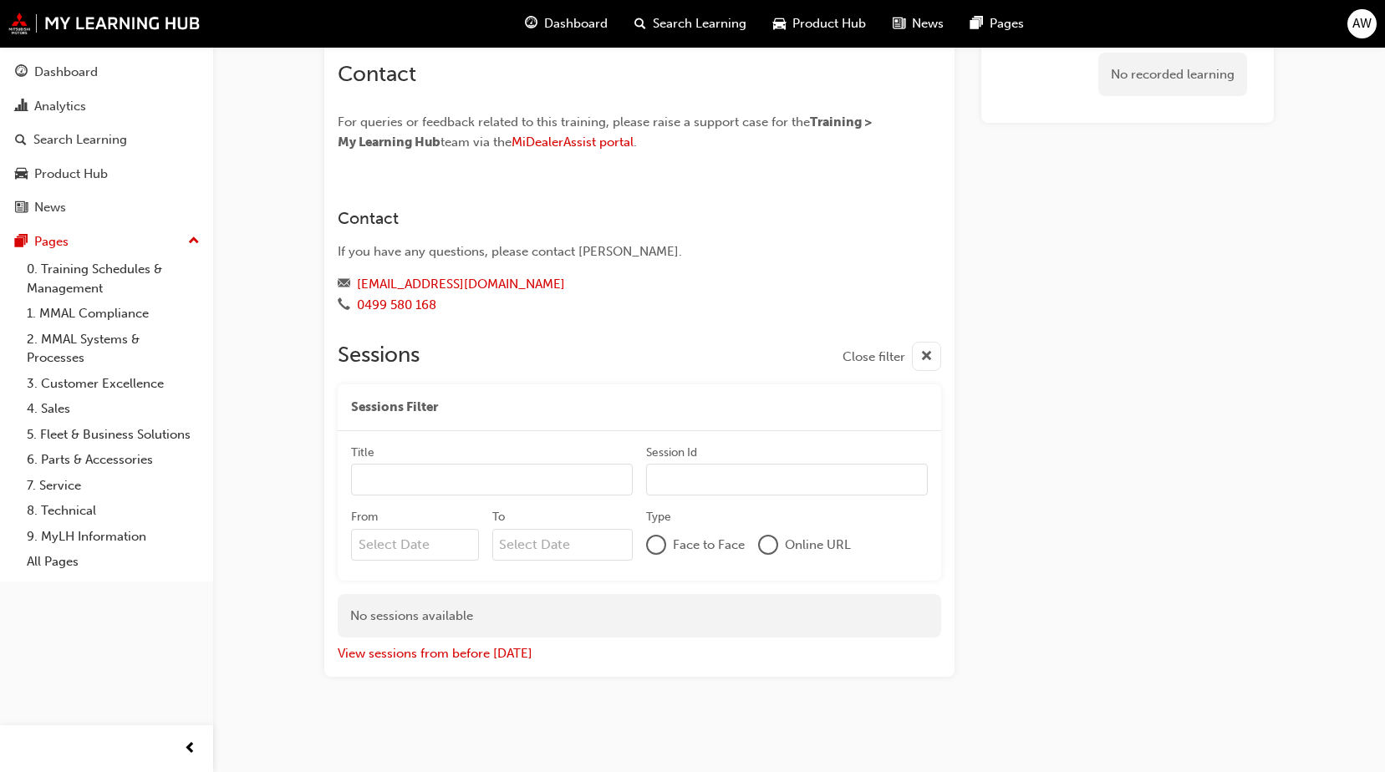
click at [479, 490] on input "Title" at bounding box center [492, 480] width 282 height 32
click at [424, 658] on button "View sessions from before [DATE]" at bounding box center [435, 653] width 195 height 19
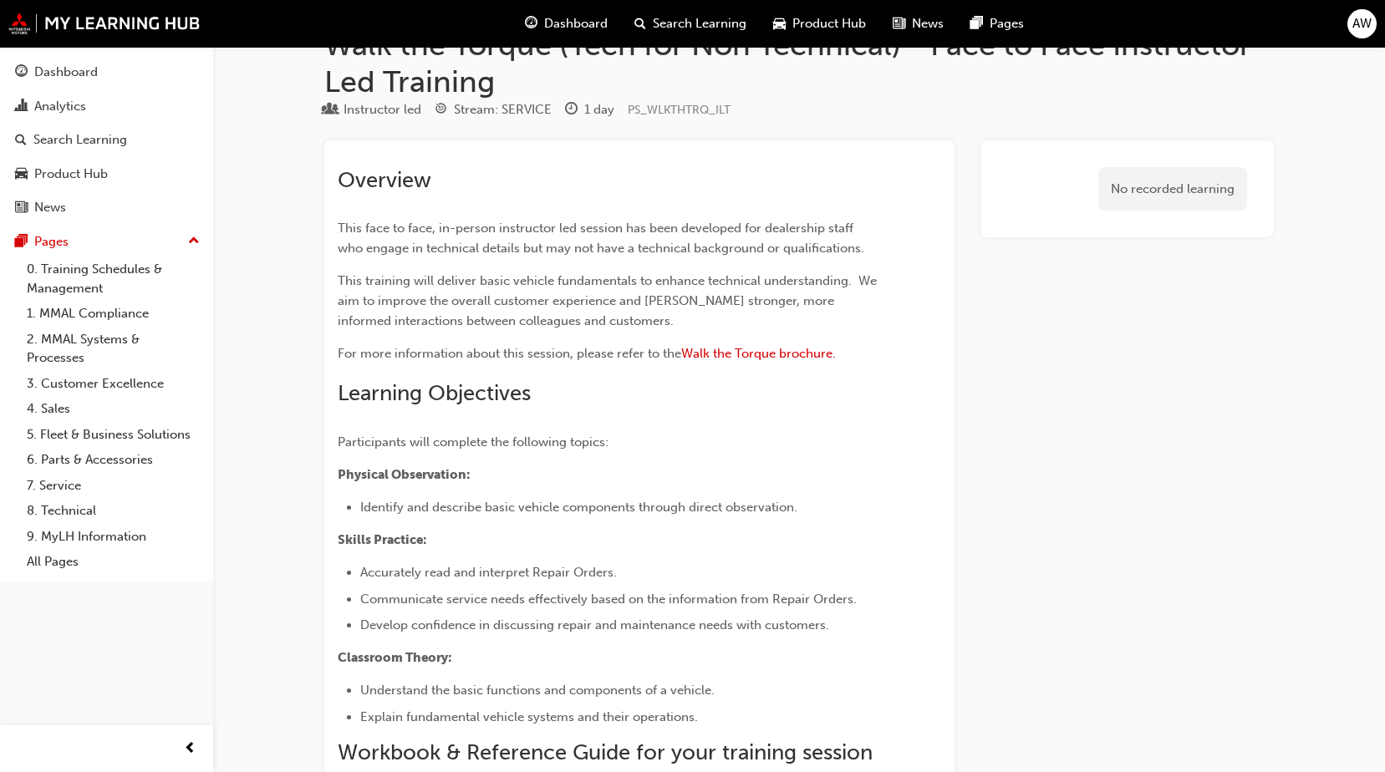
scroll to position [0, 0]
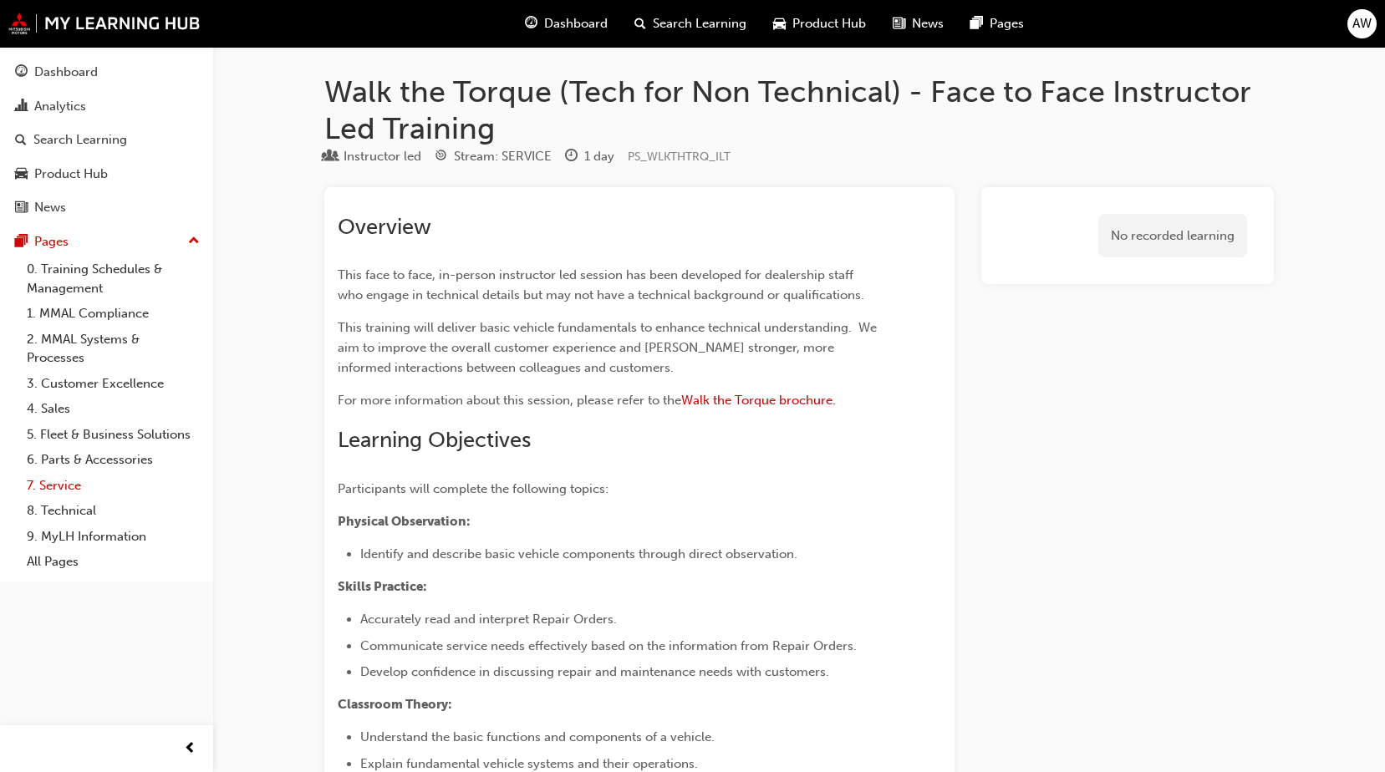
click at [77, 478] on link "7. Service" at bounding box center [113, 486] width 186 height 26
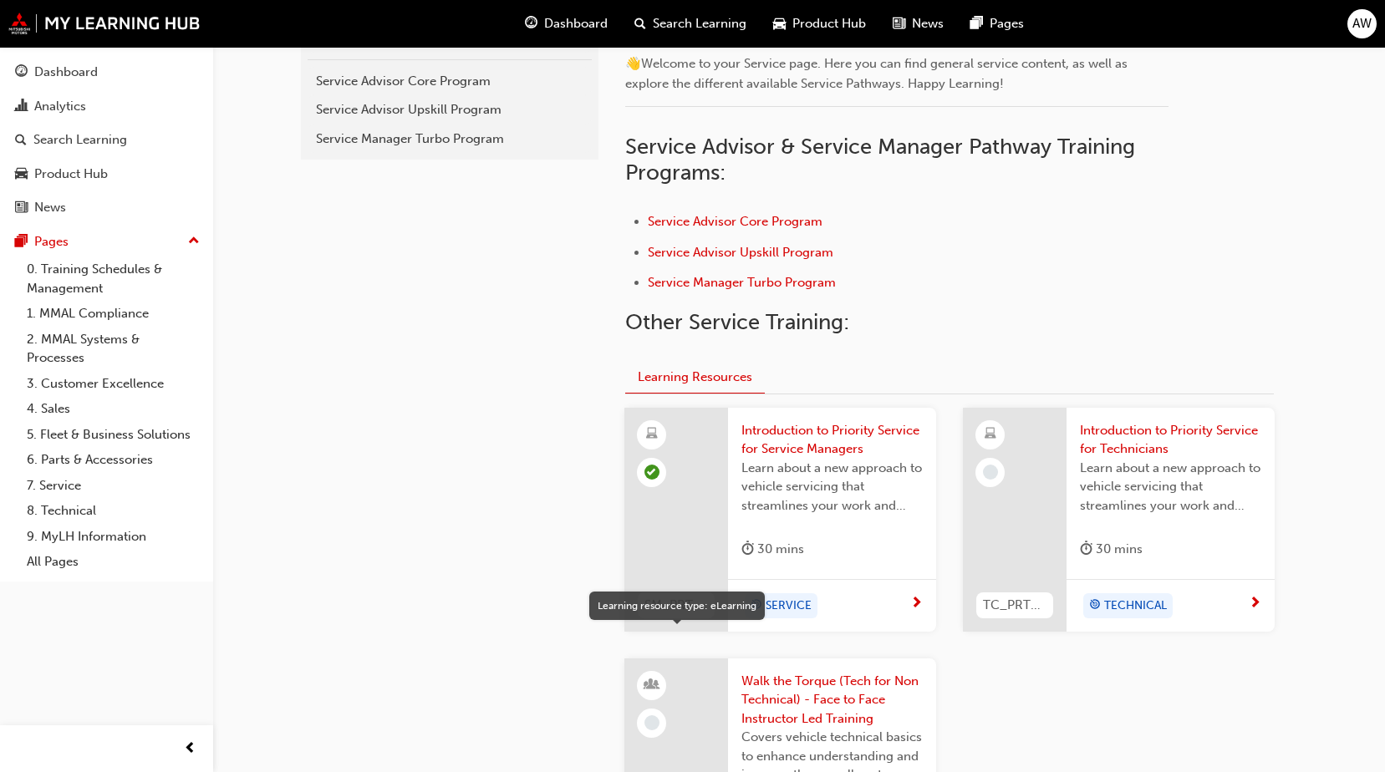
scroll to position [334, 0]
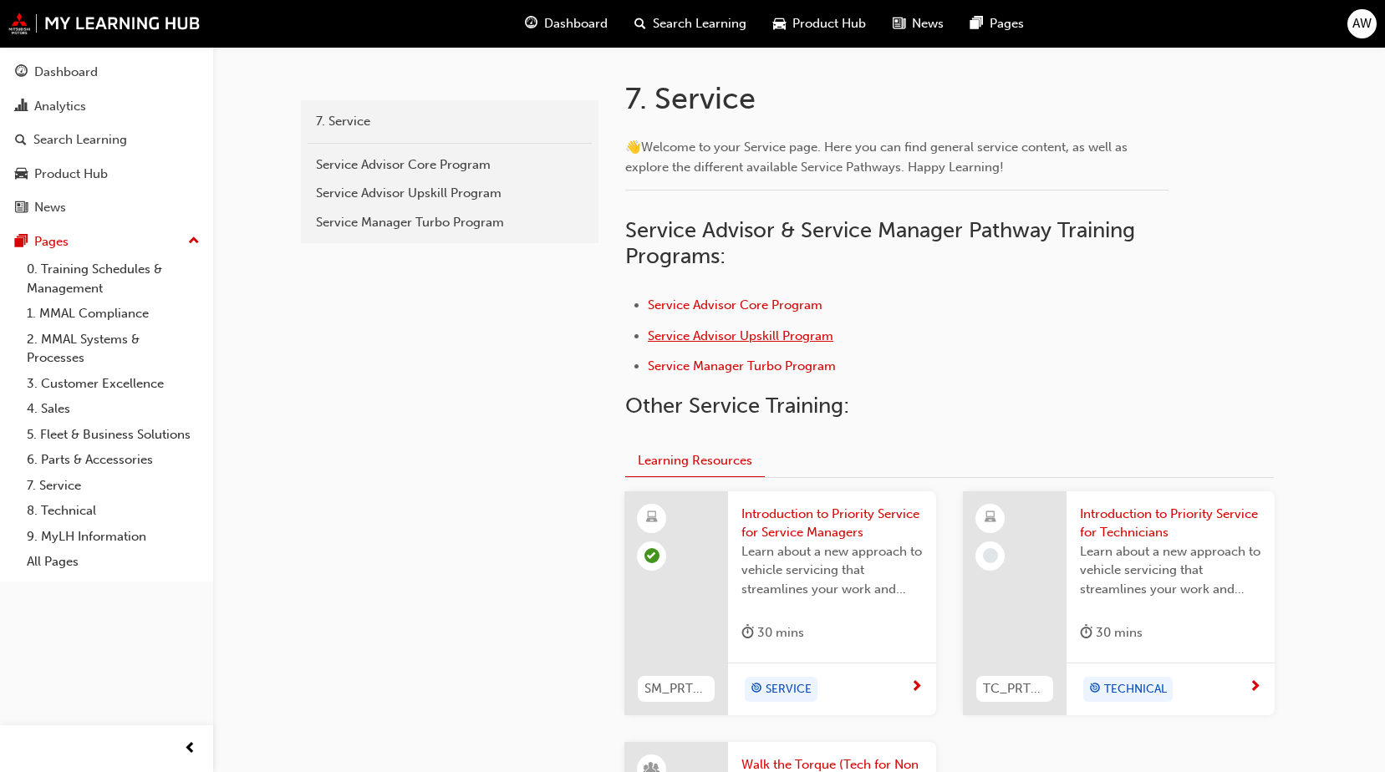
click at [745, 332] on span "Service Advisor Upskill Program" at bounding box center [740, 335] width 185 height 15
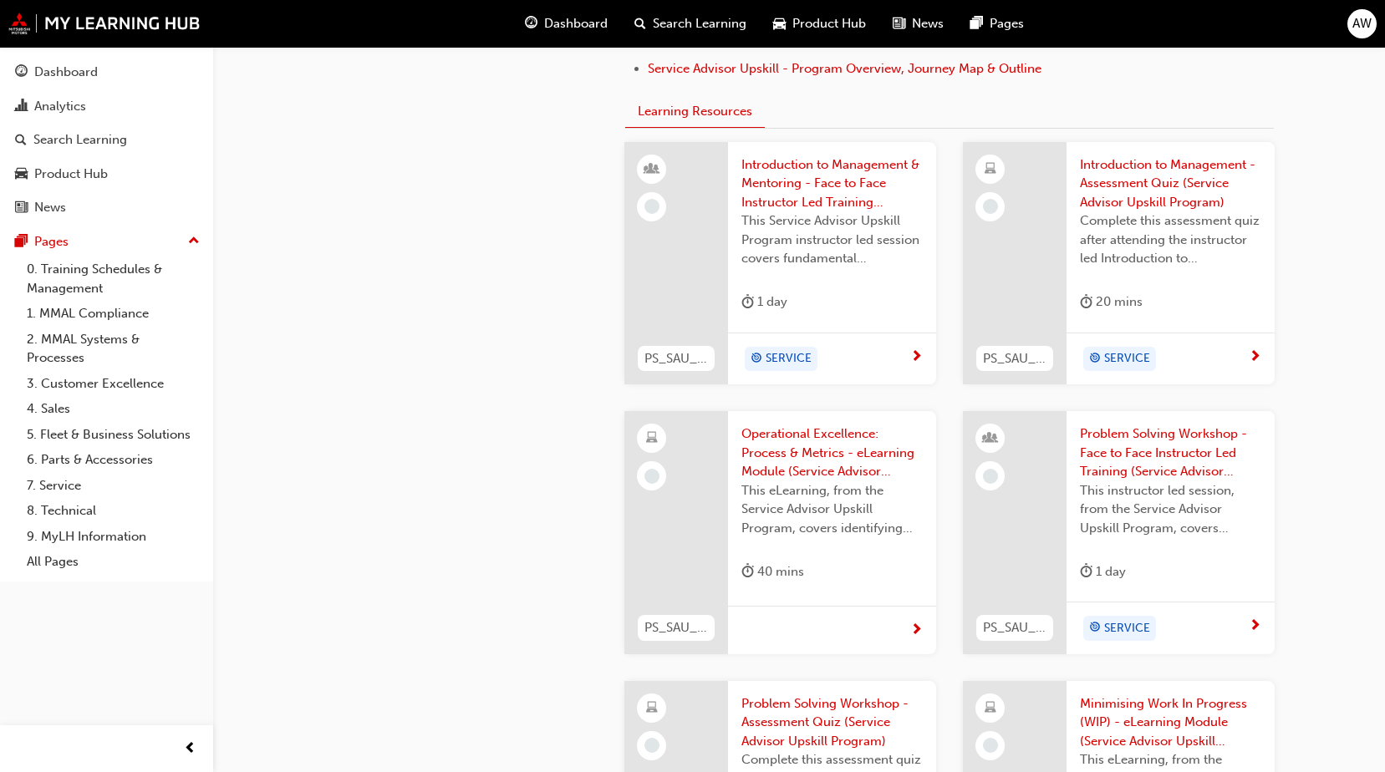
scroll to position [1020, 0]
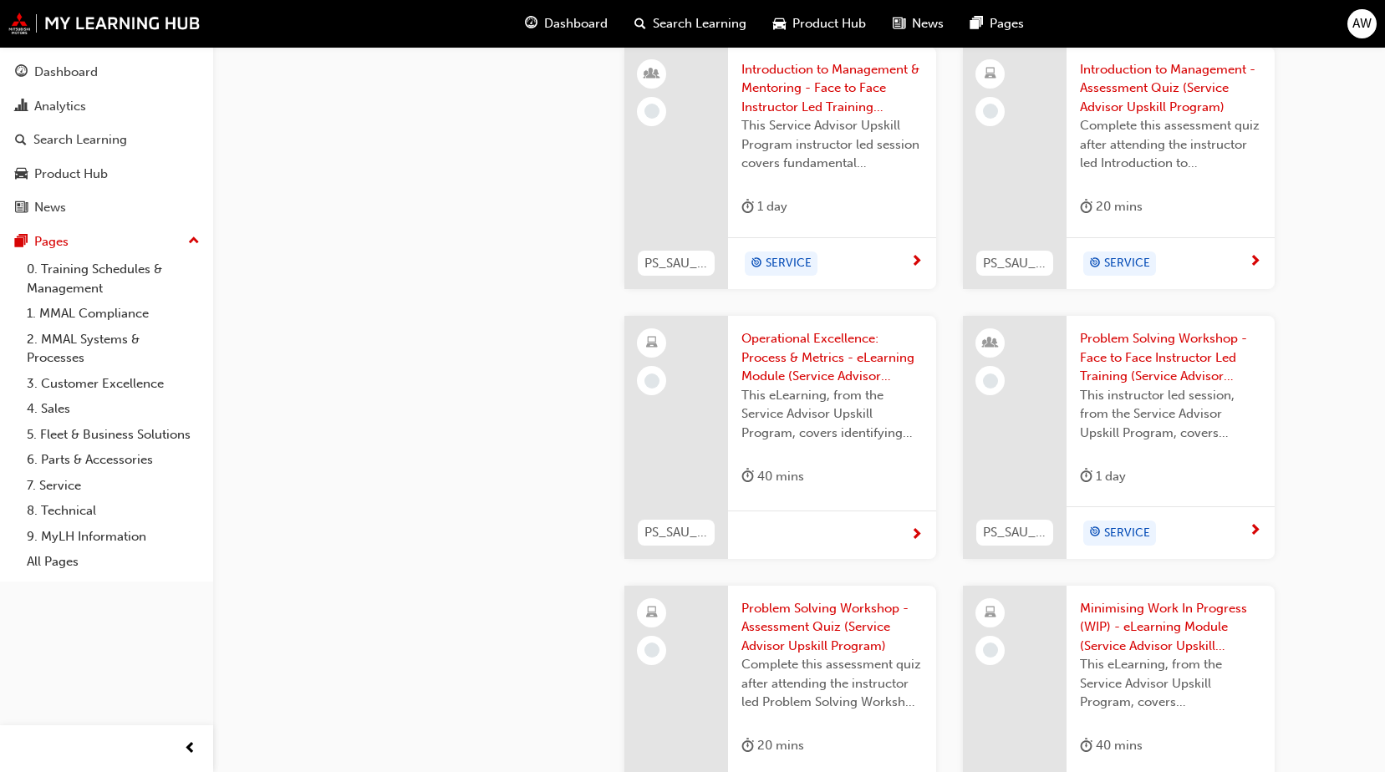
click at [1176, 260] on div "SERVICE" at bounding box center [1164, 264] width 169 height 25
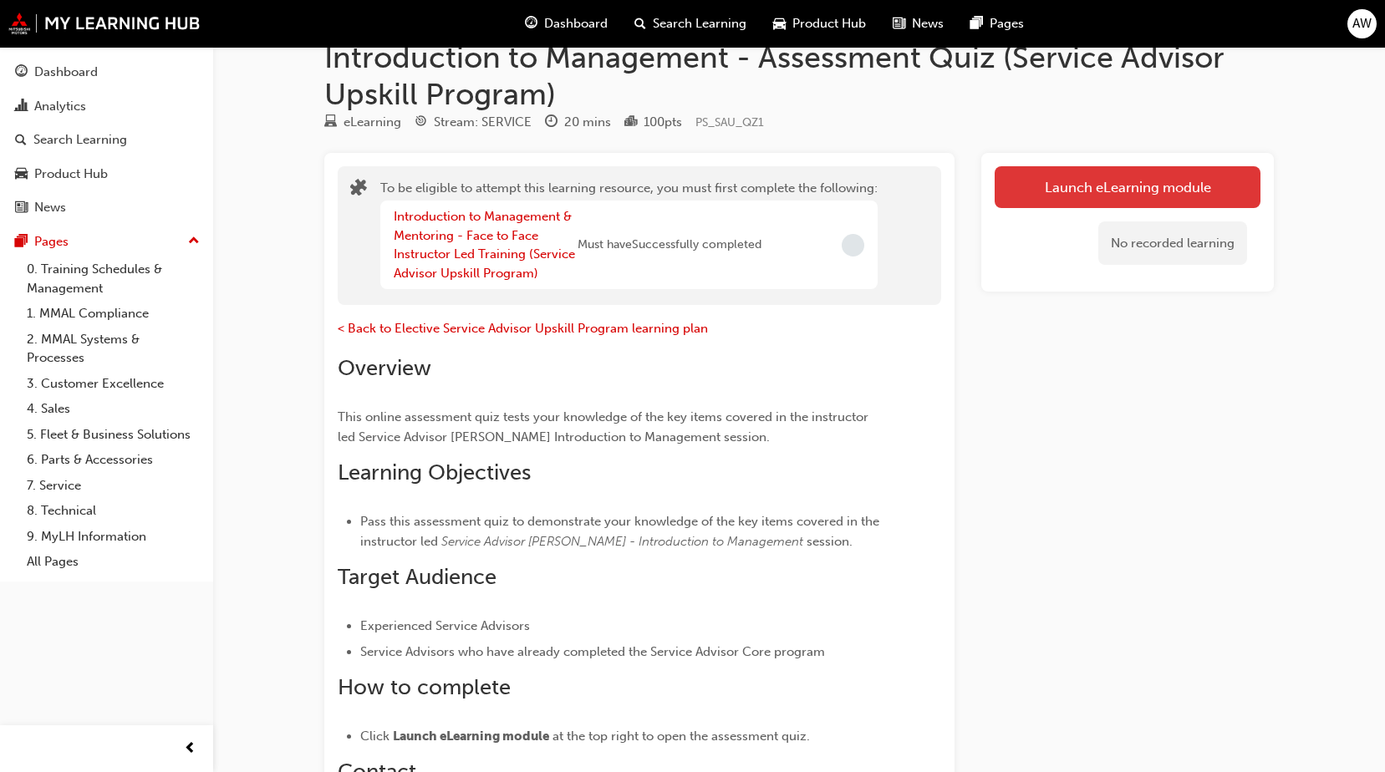
scroll to position [28, 0]
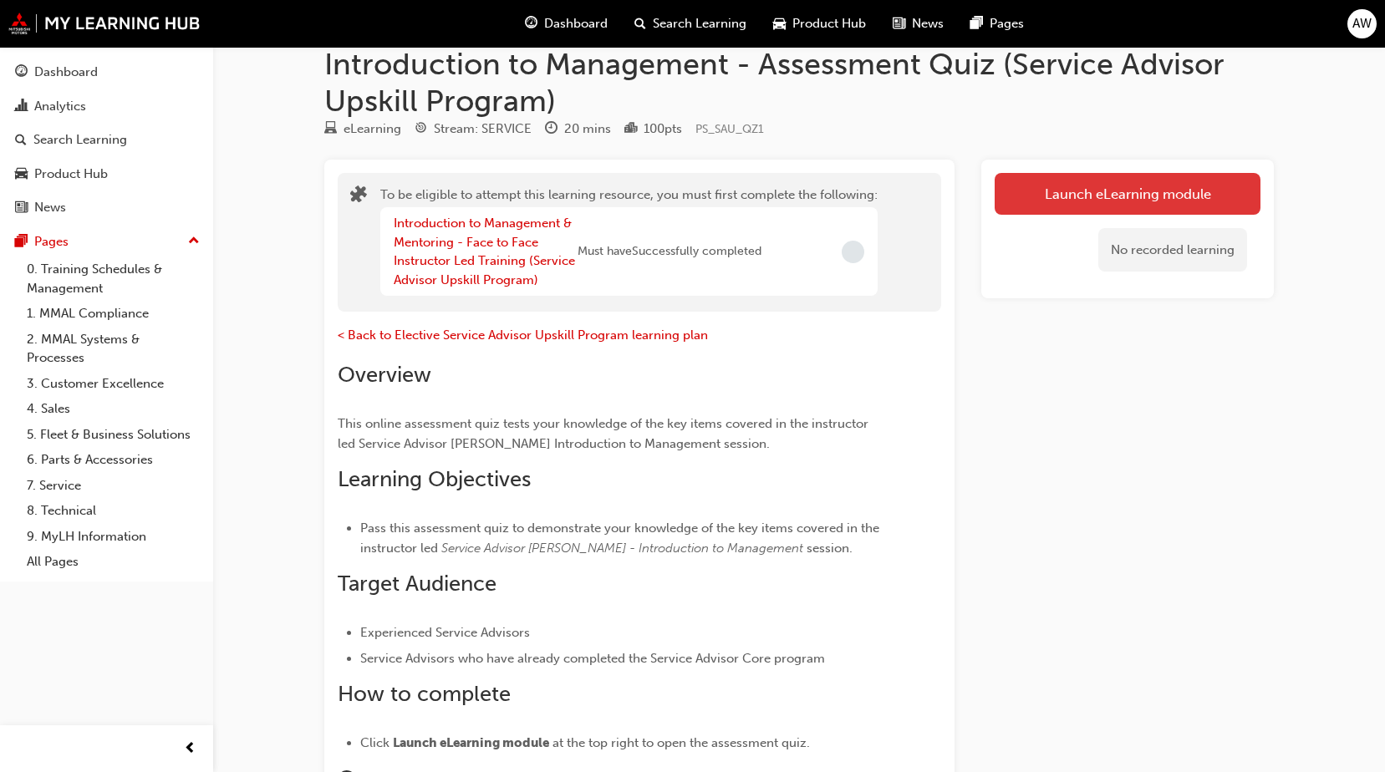
click at [1052, 206] on button "Launch eLearning module" at bounding box center [1127, 194] width 266 height 42
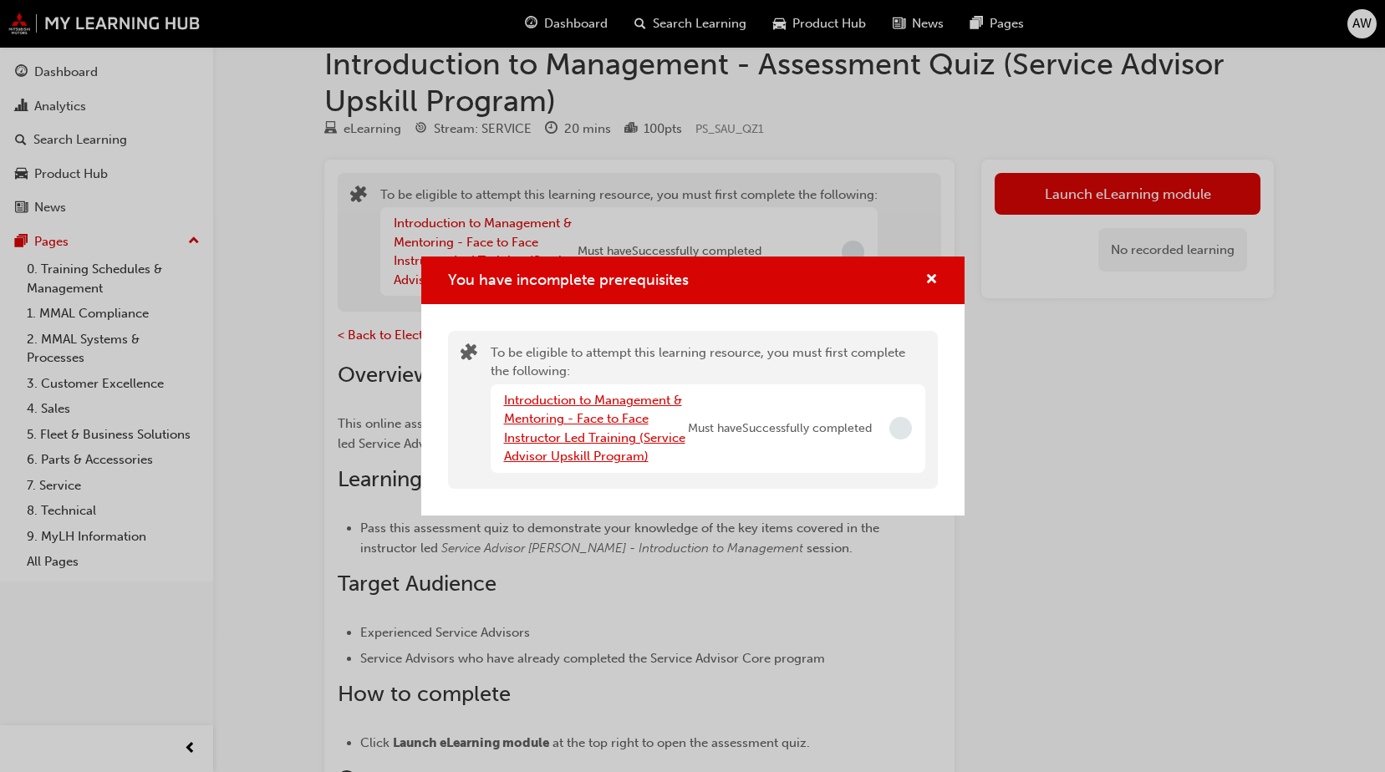
click at [548, 405] on link "Introduction to Management & Mentoring - Face to Face Instructor Led Training (…" at bounding box center [594, 429] width 181 height 72
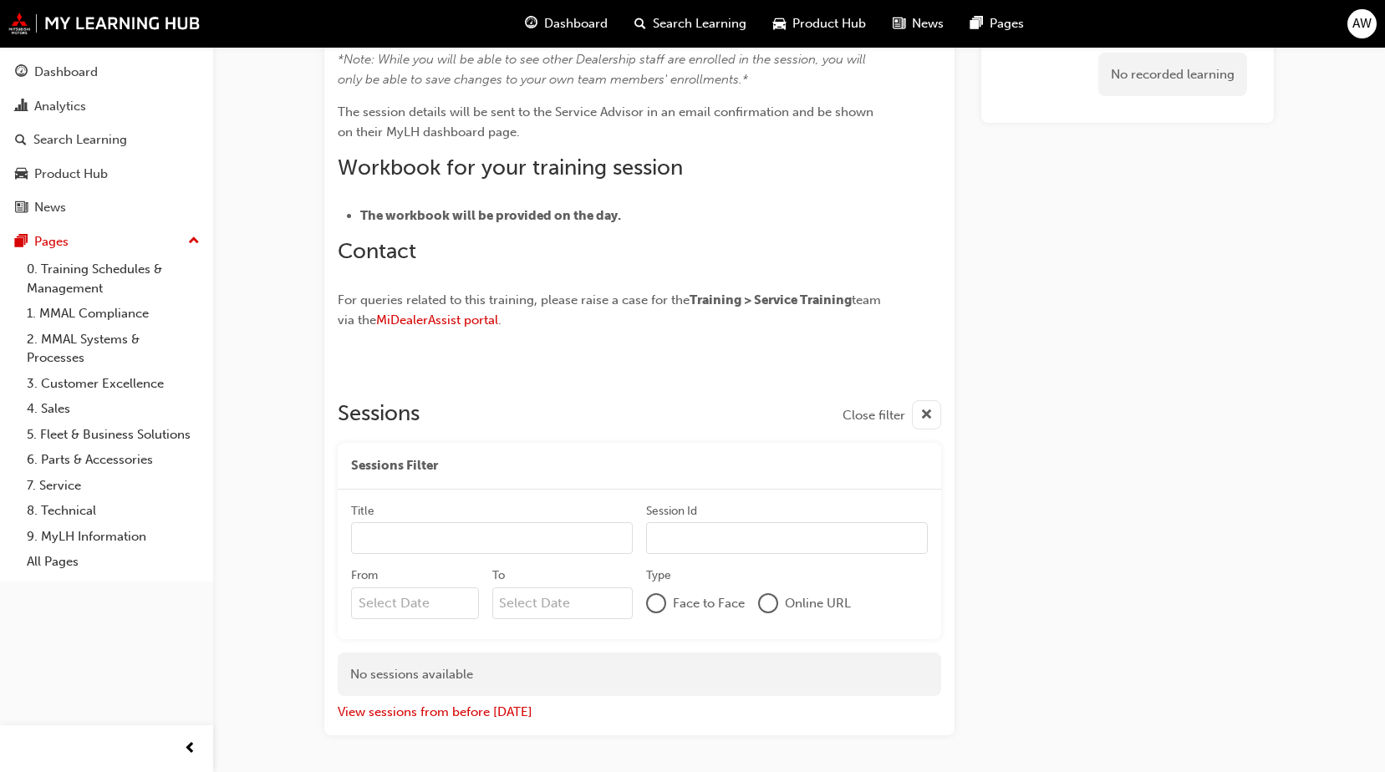
scroll to position [1180, 0]
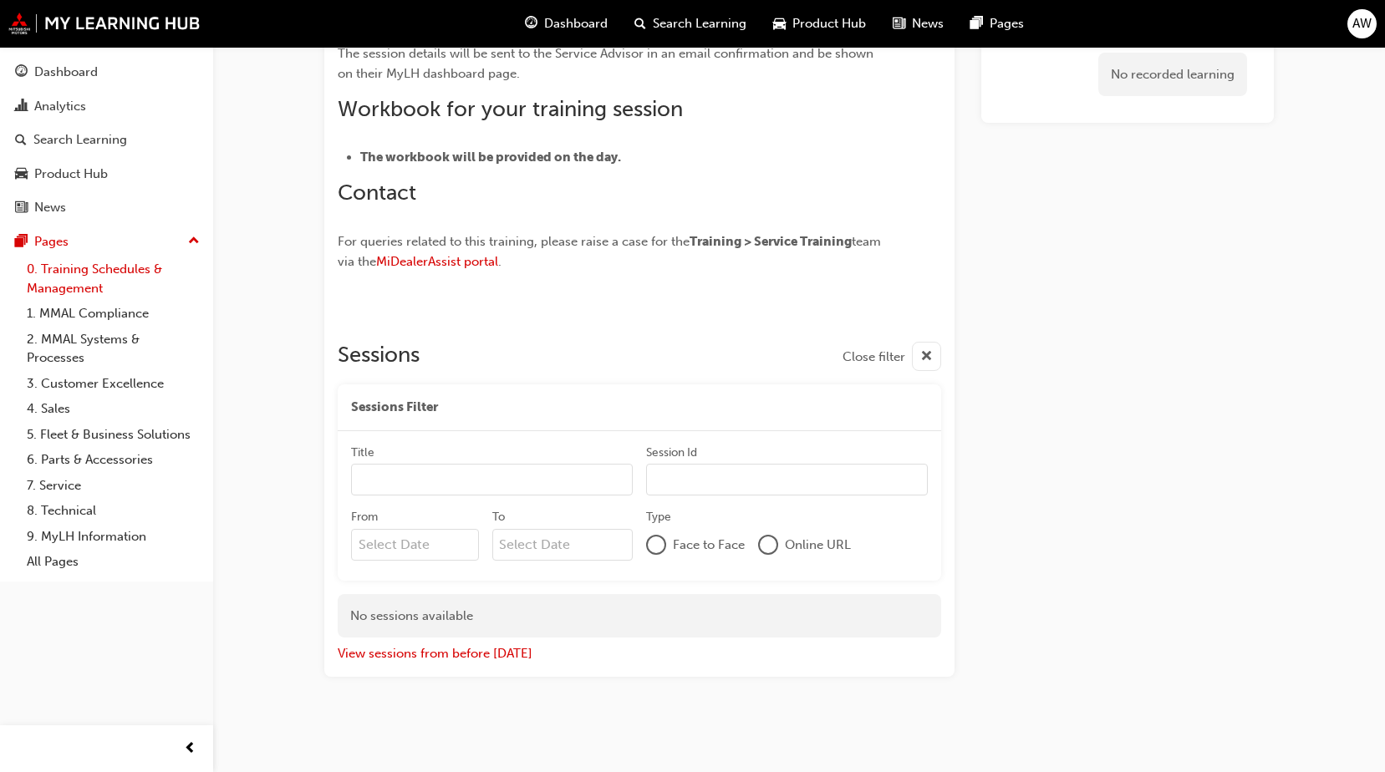
click at [131, 284] on link "0. Training Schedules & Management" at bounding box center [113, 279] width 186 height 44
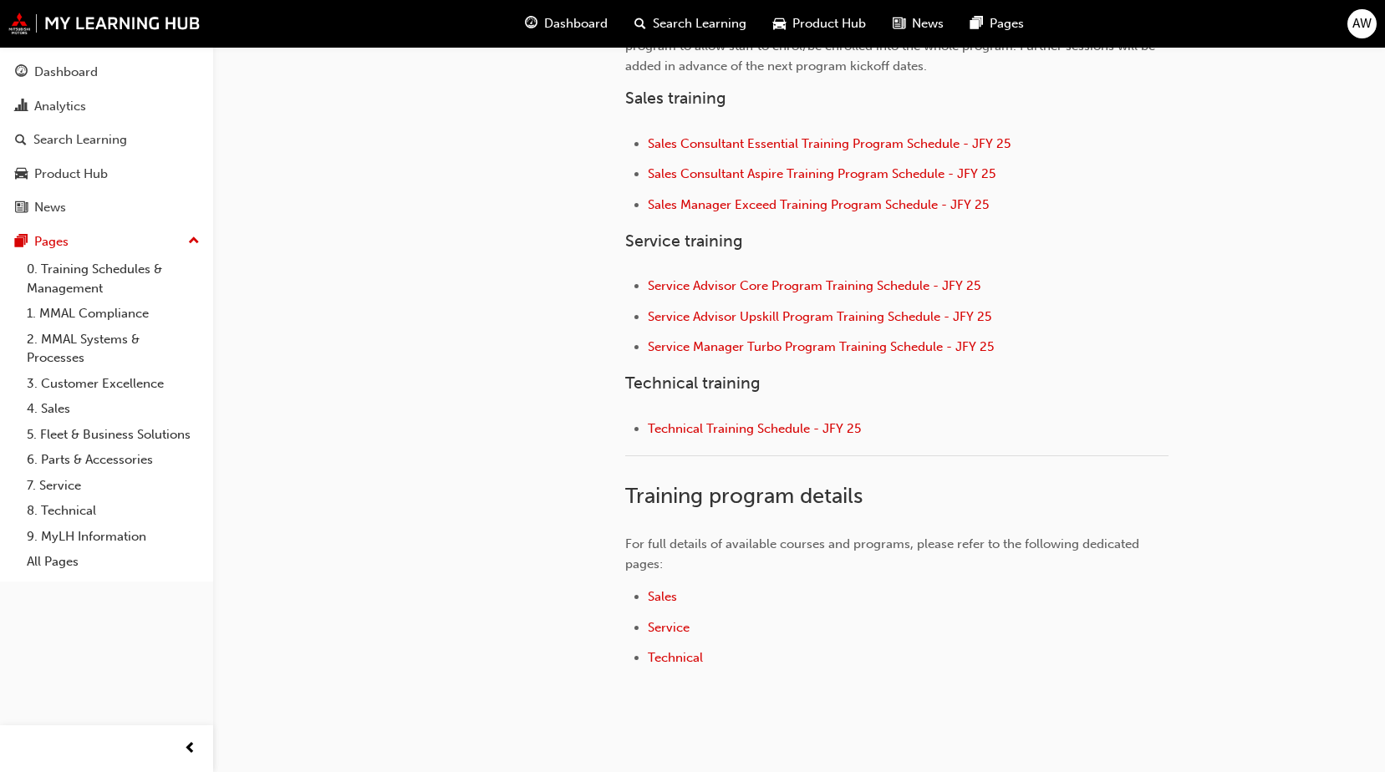
scroll to position [668, 0]
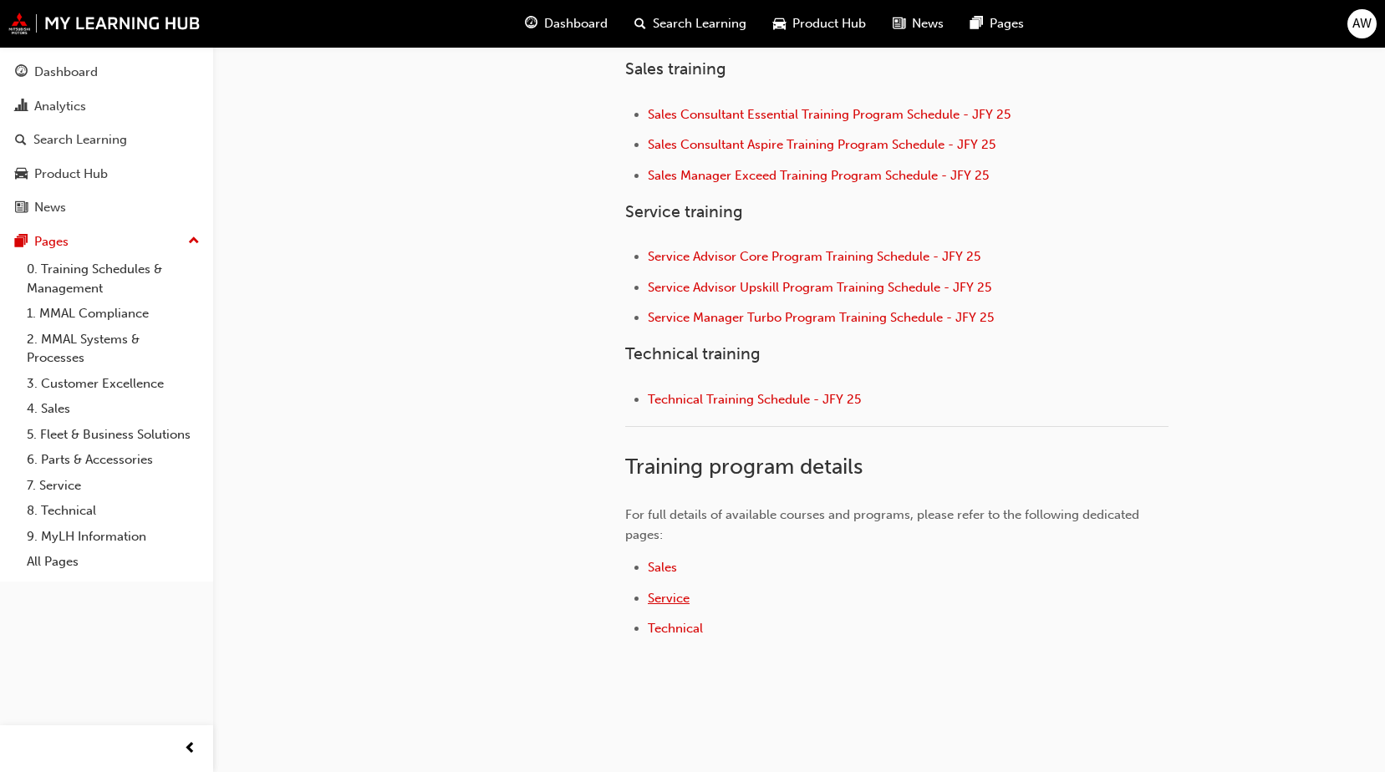
click at [672, 601] on span "Service" at bounding box center [669, 598] width 42 height 15
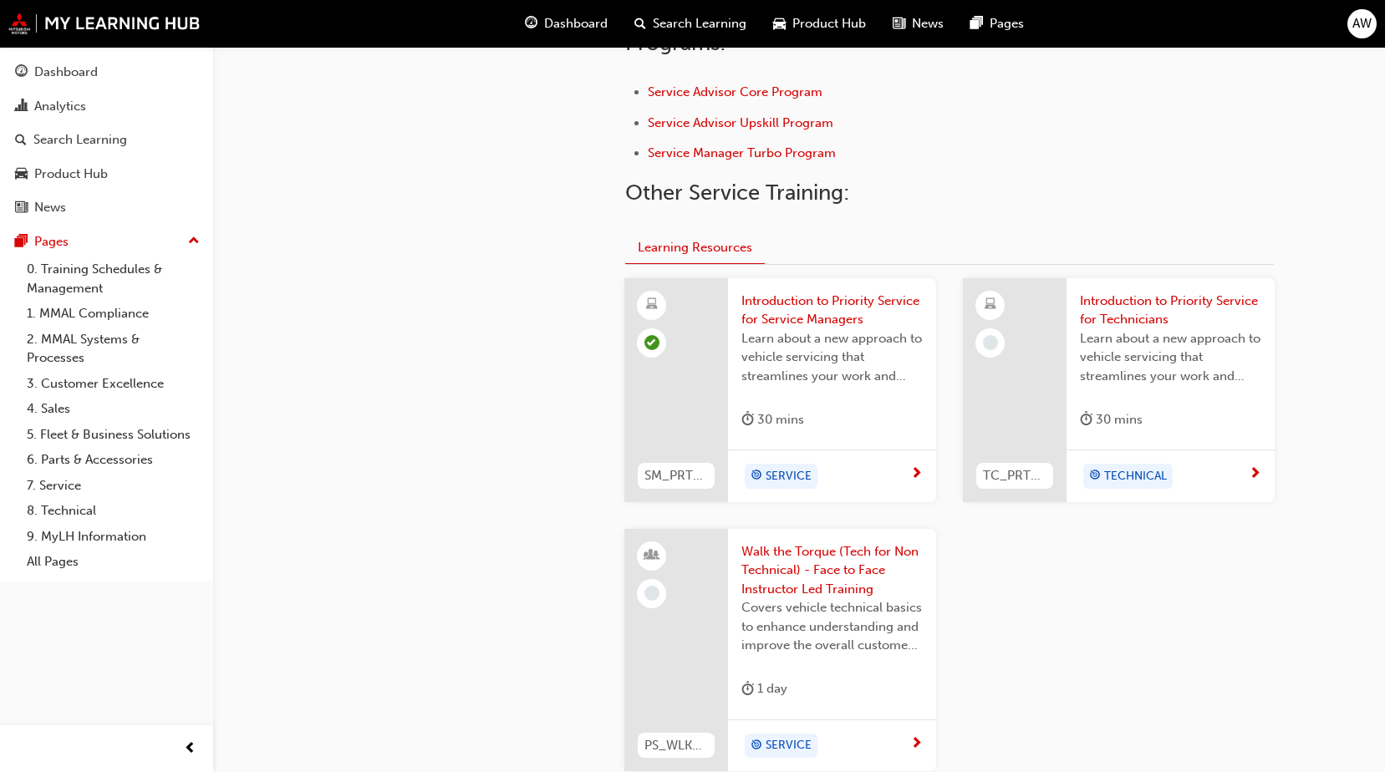
scroll to position [585, 0]
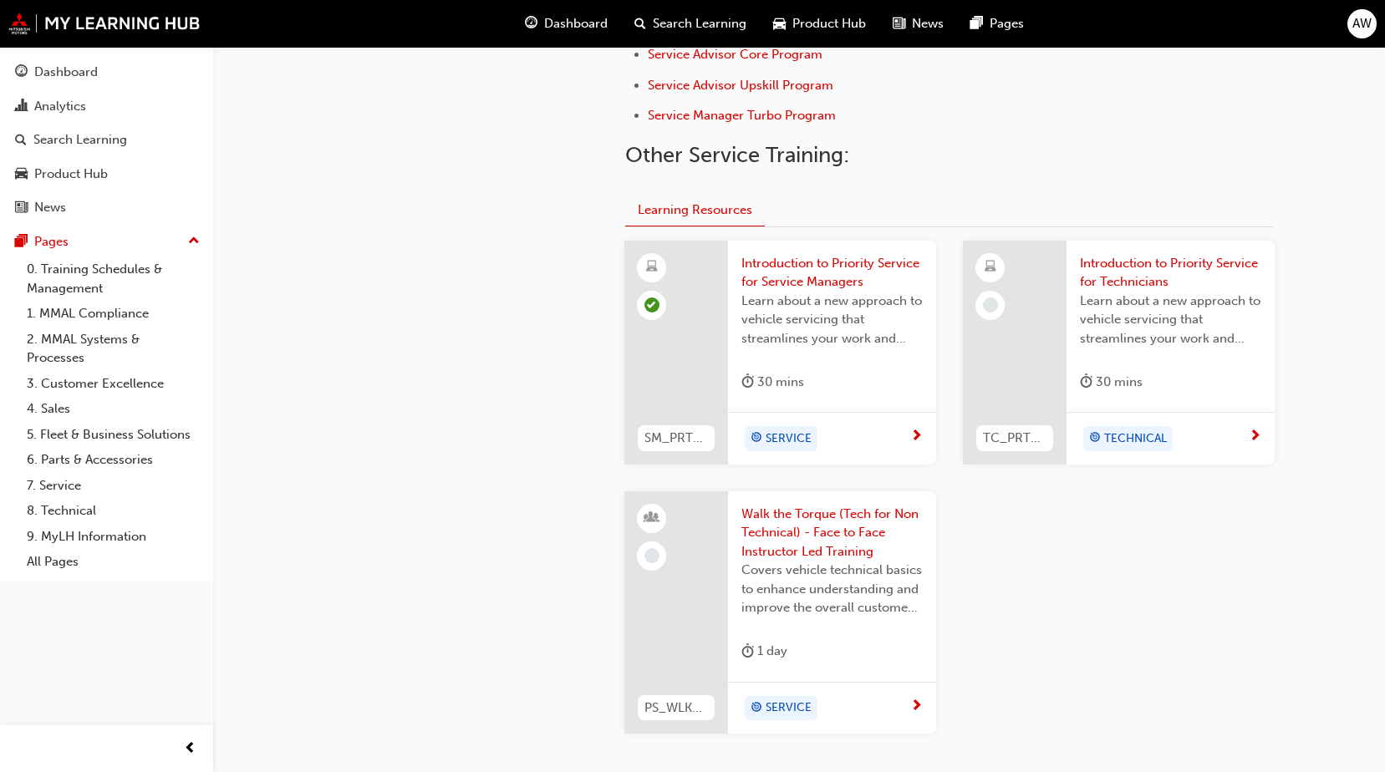
click at [1184, 432] on div "TECHNICAL" at bounding box center [1164, 438] width 169 height 25
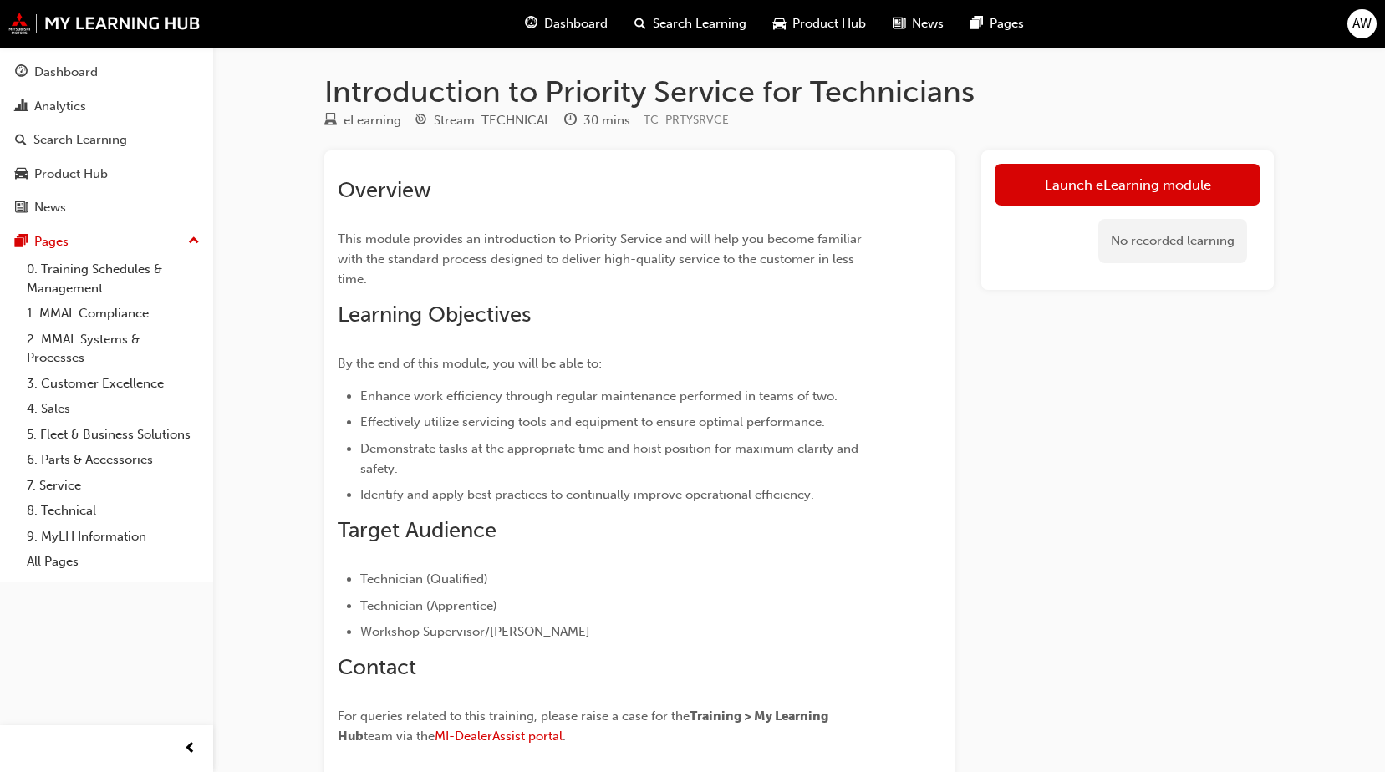
scroll to position [84, 0]
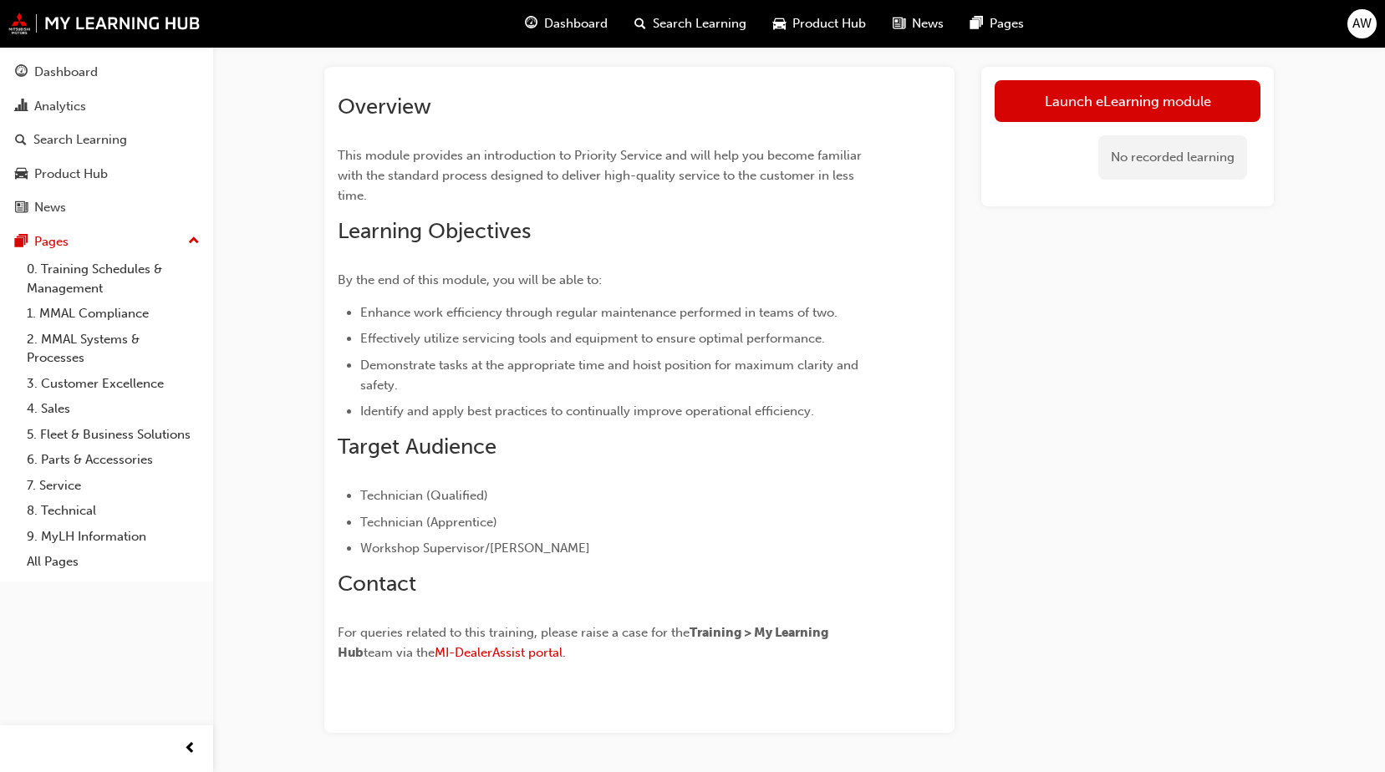
scroll to position [585, 0]
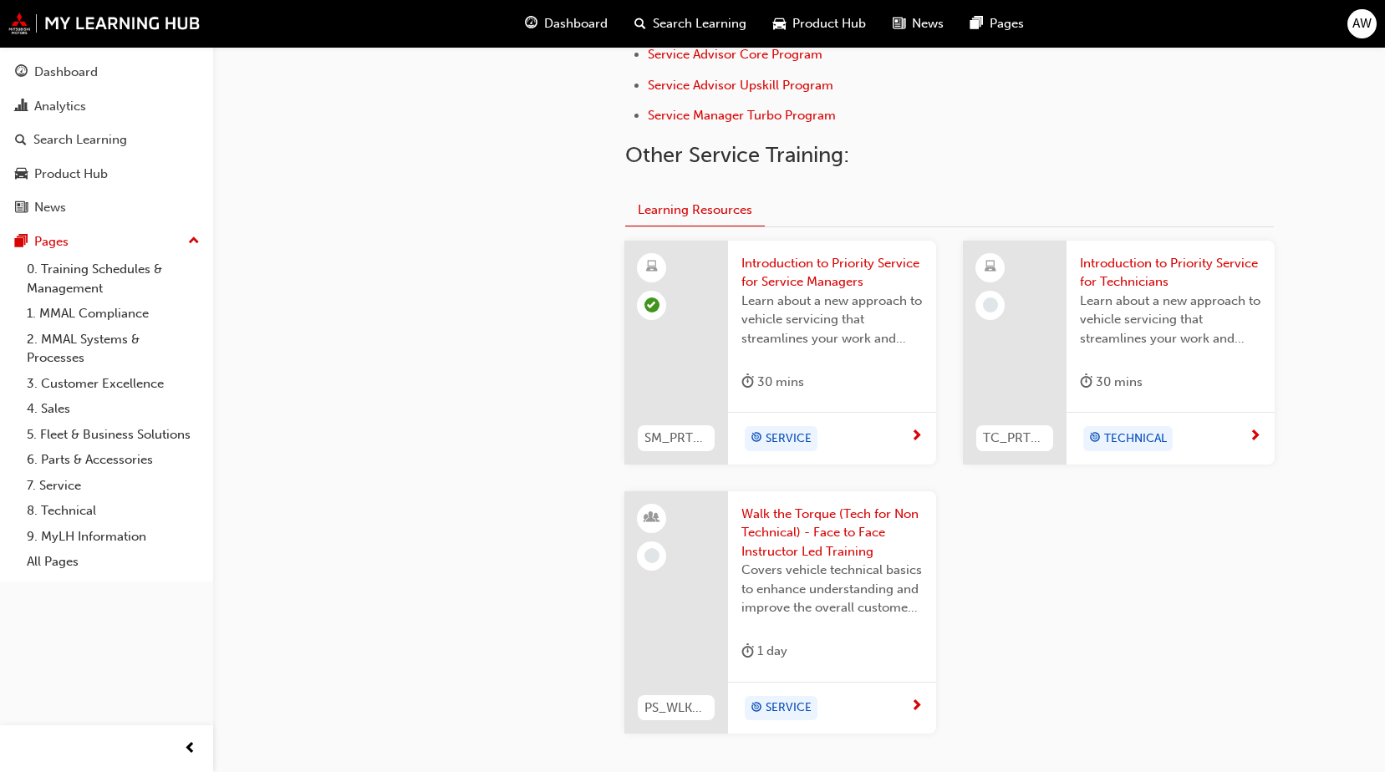
click at [889, 449] on div "SERVICE" at bounding box center [825, 438] width 169 height 25
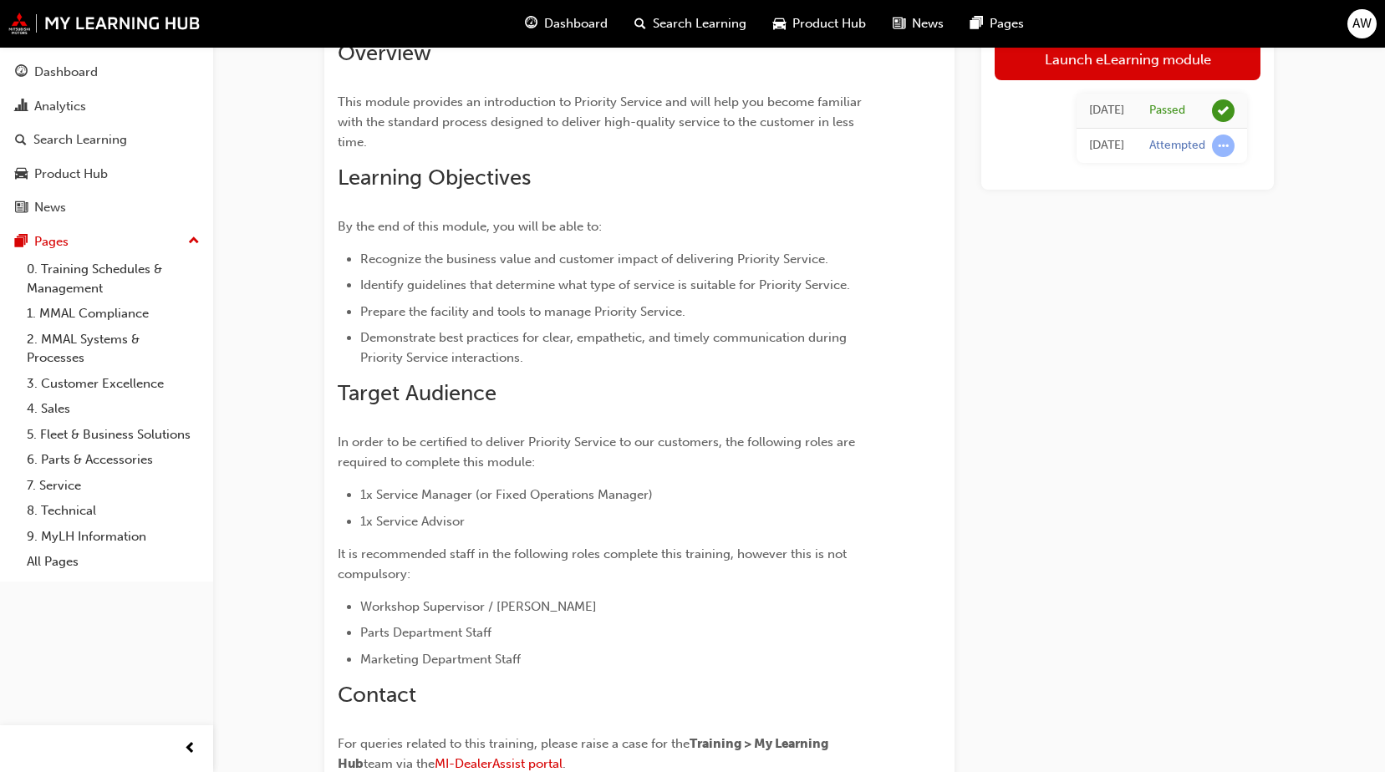
scroll to position [53, 0]
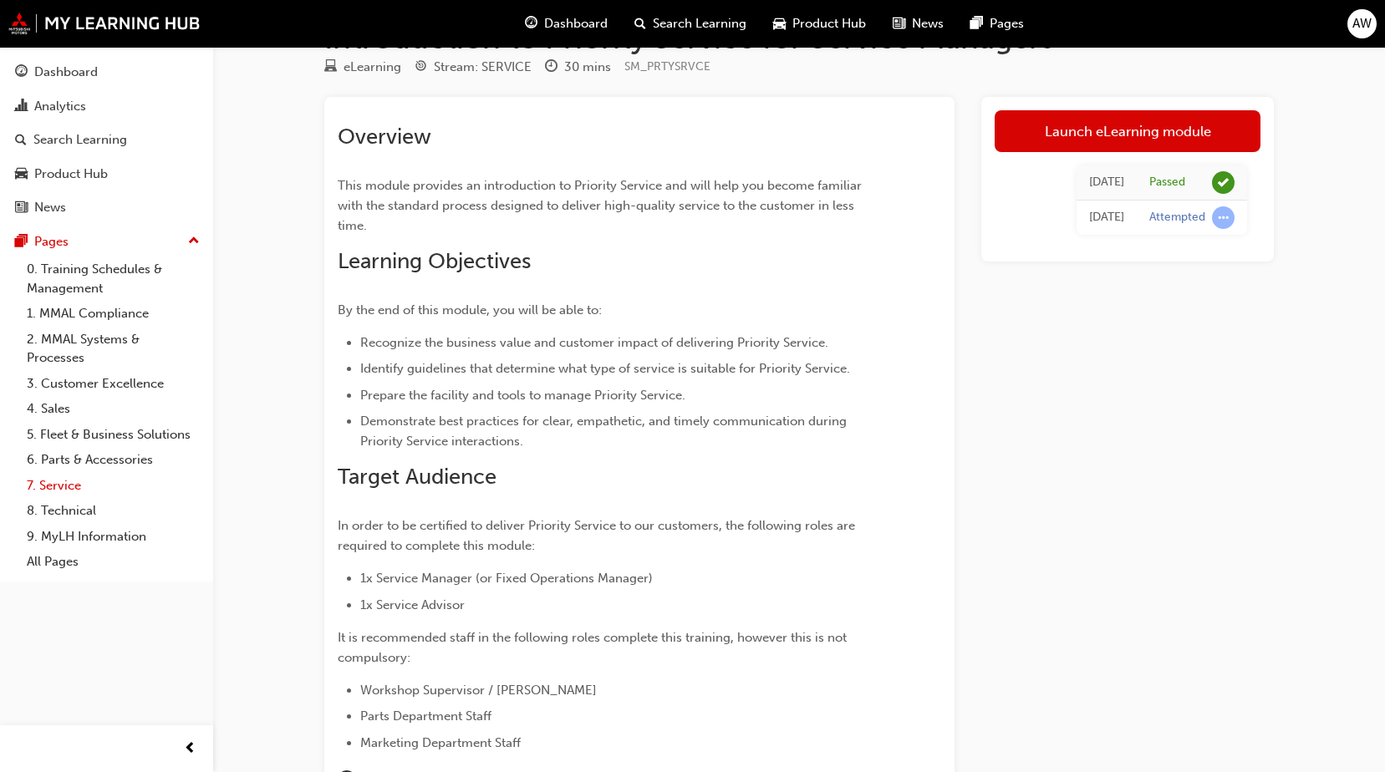
click at [119, 477] on link "7. Service" at bounding box center [113, 486] width 186 height 26
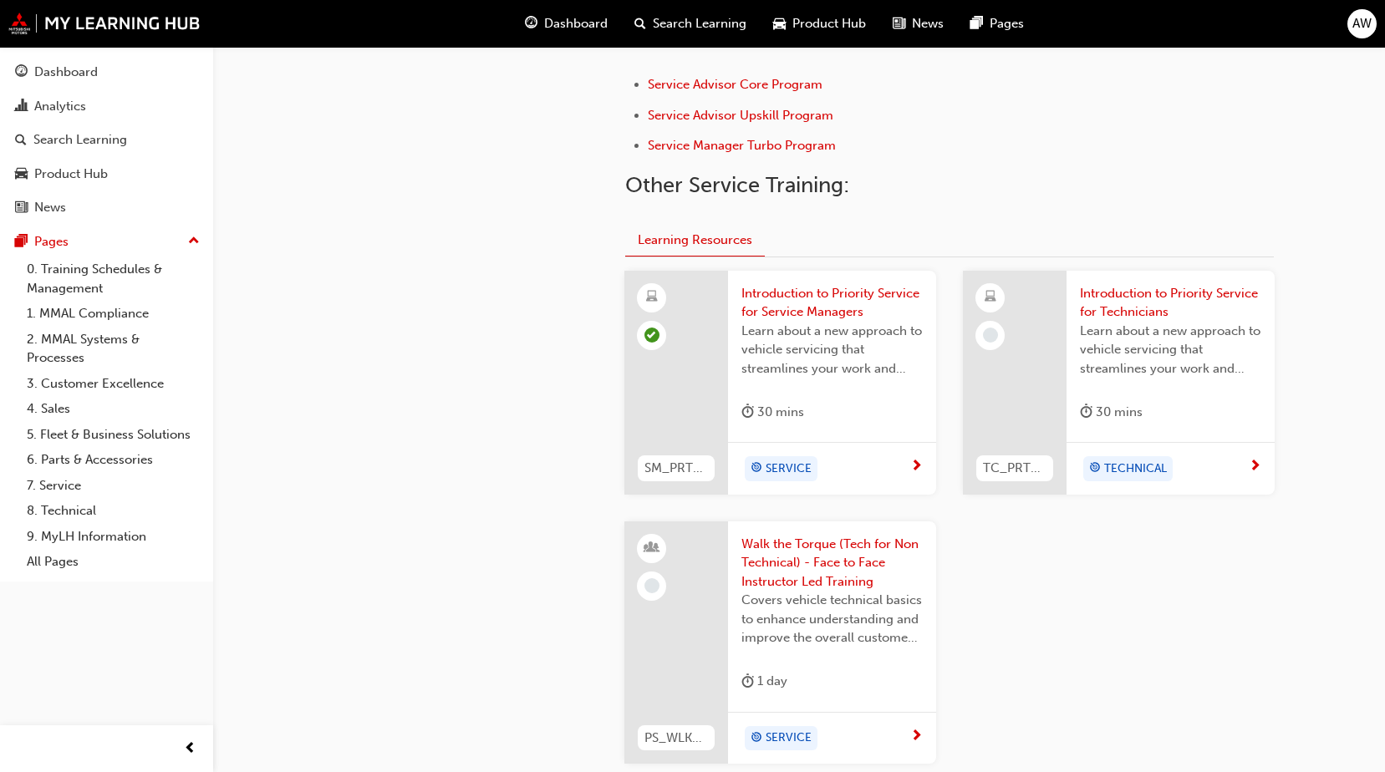
click at [826, 716] on div "SERVICE" at bounding box center [832, 738] width 208 height 53
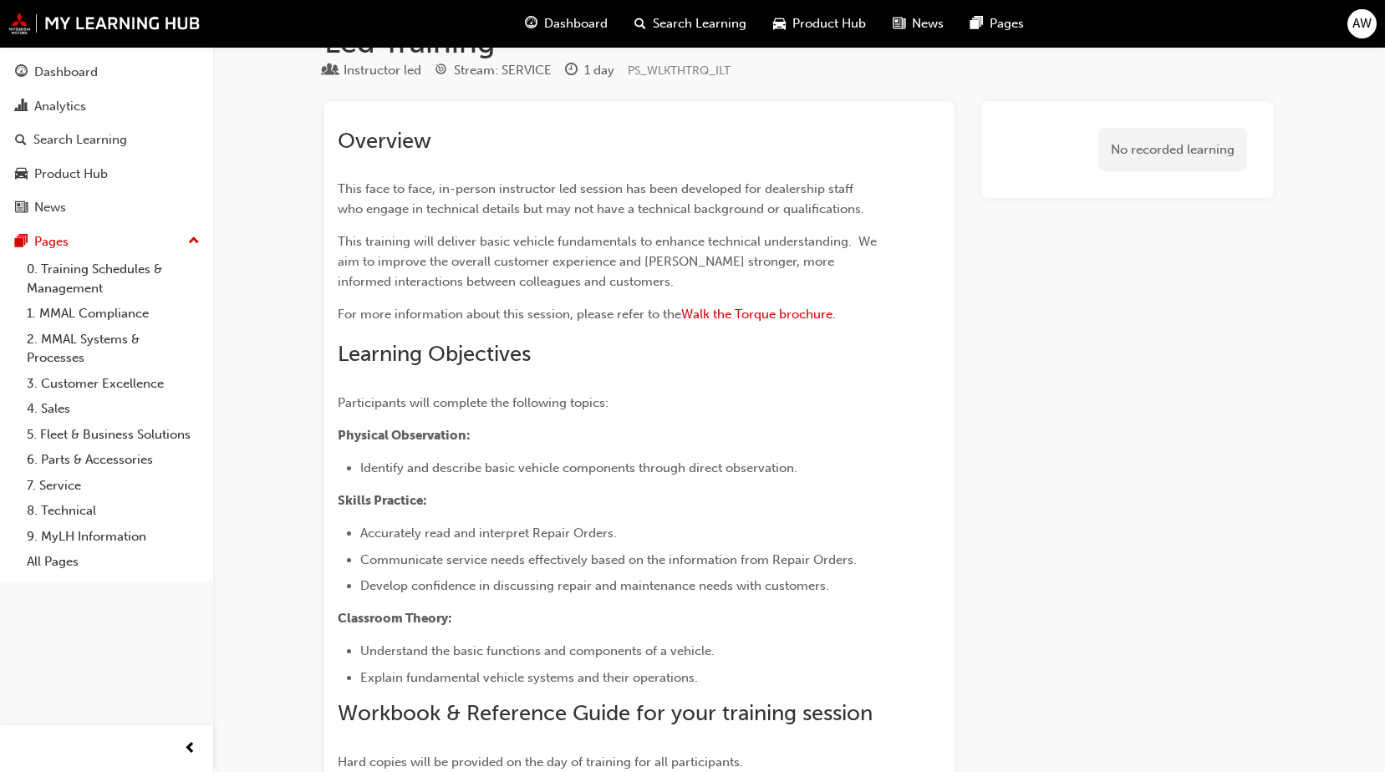
scroll to position [58, 0]
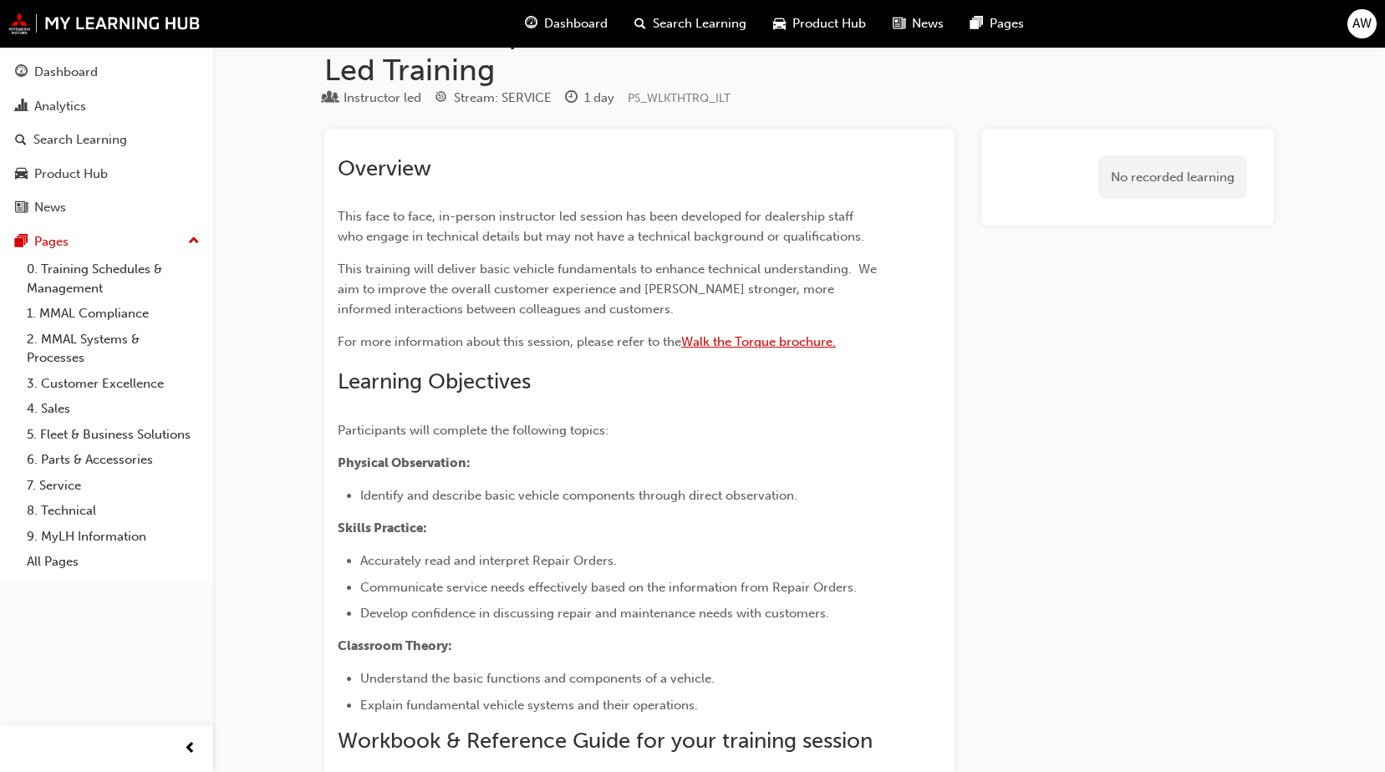
click at [734, 344] on span "Walk the Torque brochure." at bounding box center [758, 341] width 155 height 15
